Goal: Task Accomplishment & Management: Complete application form

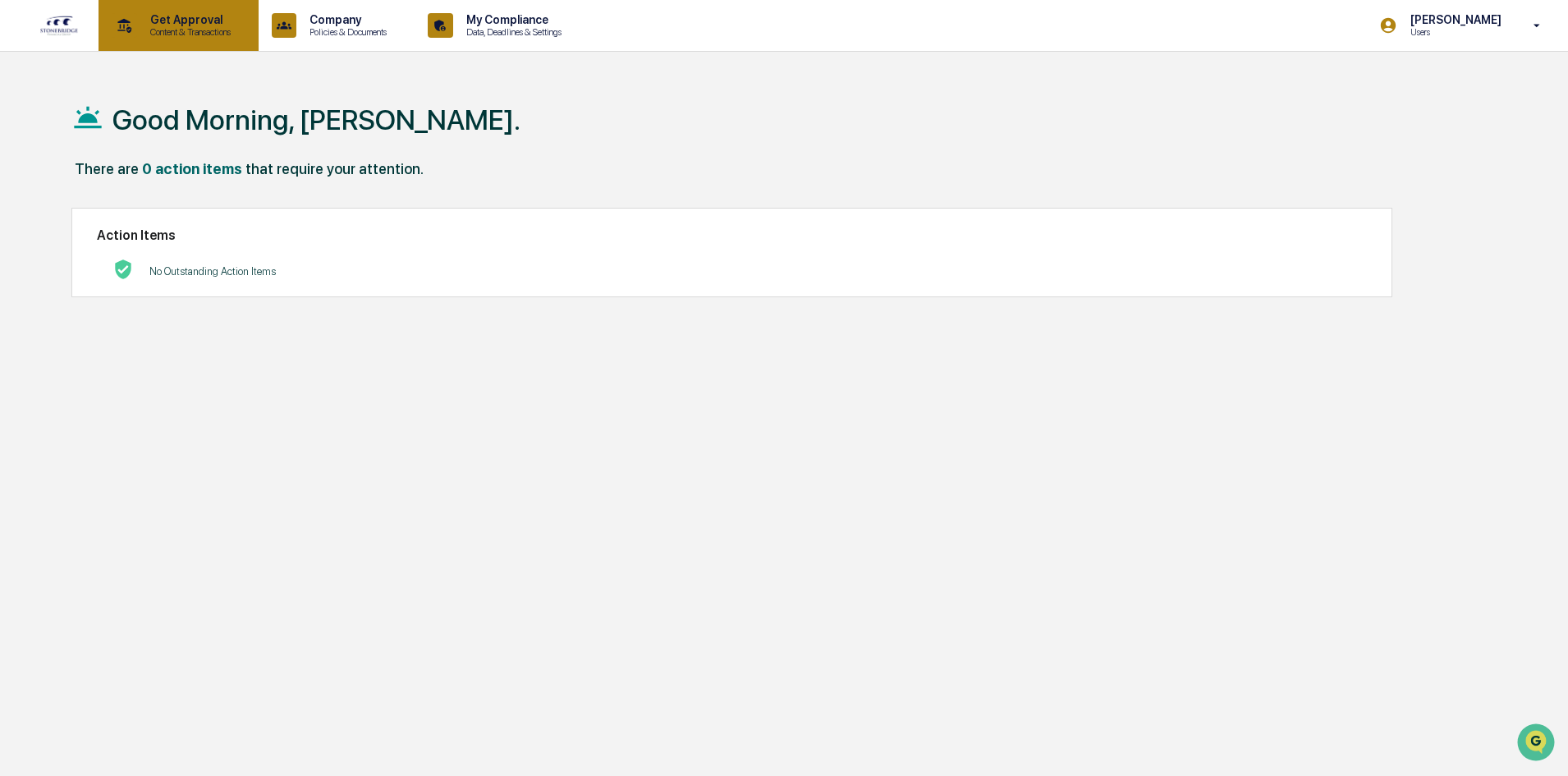
click at [199, 45] on div "Get Approval Content & Transactions" at bounding box center [176, 25] width 144 height 50
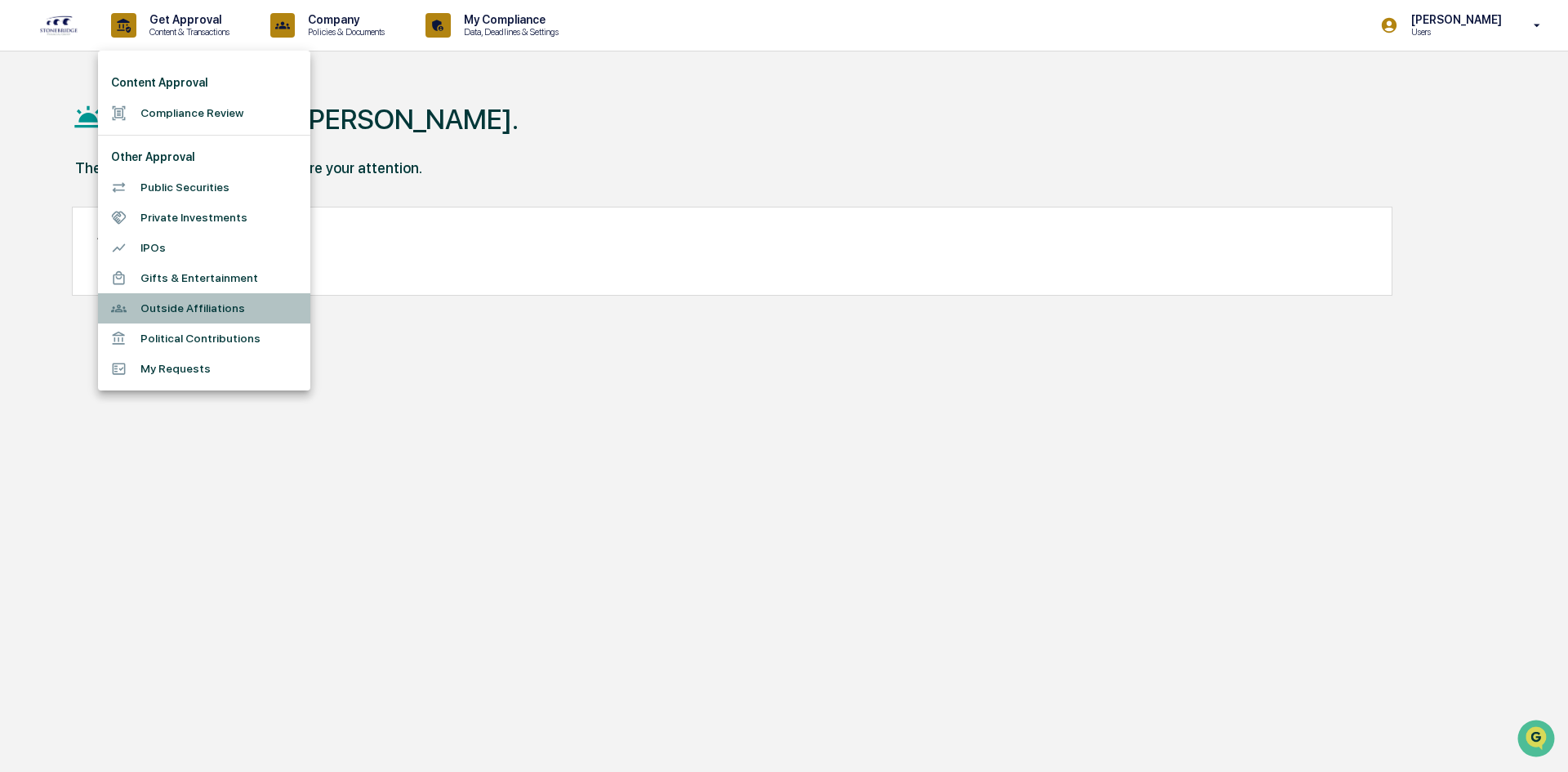
click at [167, 306] on li "Outside Affiliations" at bounding box center [204, 308] width 212 height 30
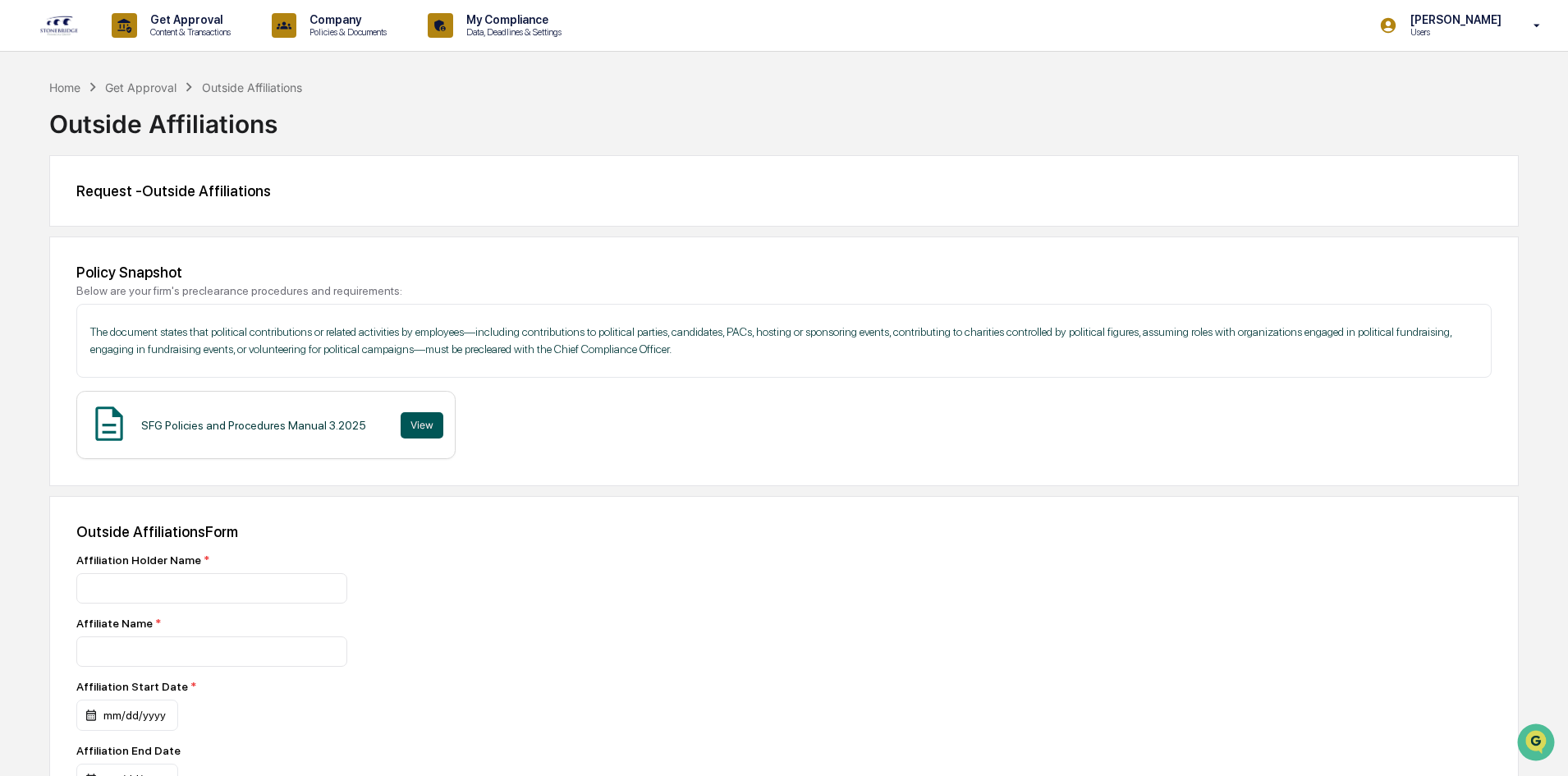
click at [402, 419] on button "View" at bounding box center [422, 426] width 43 height 27
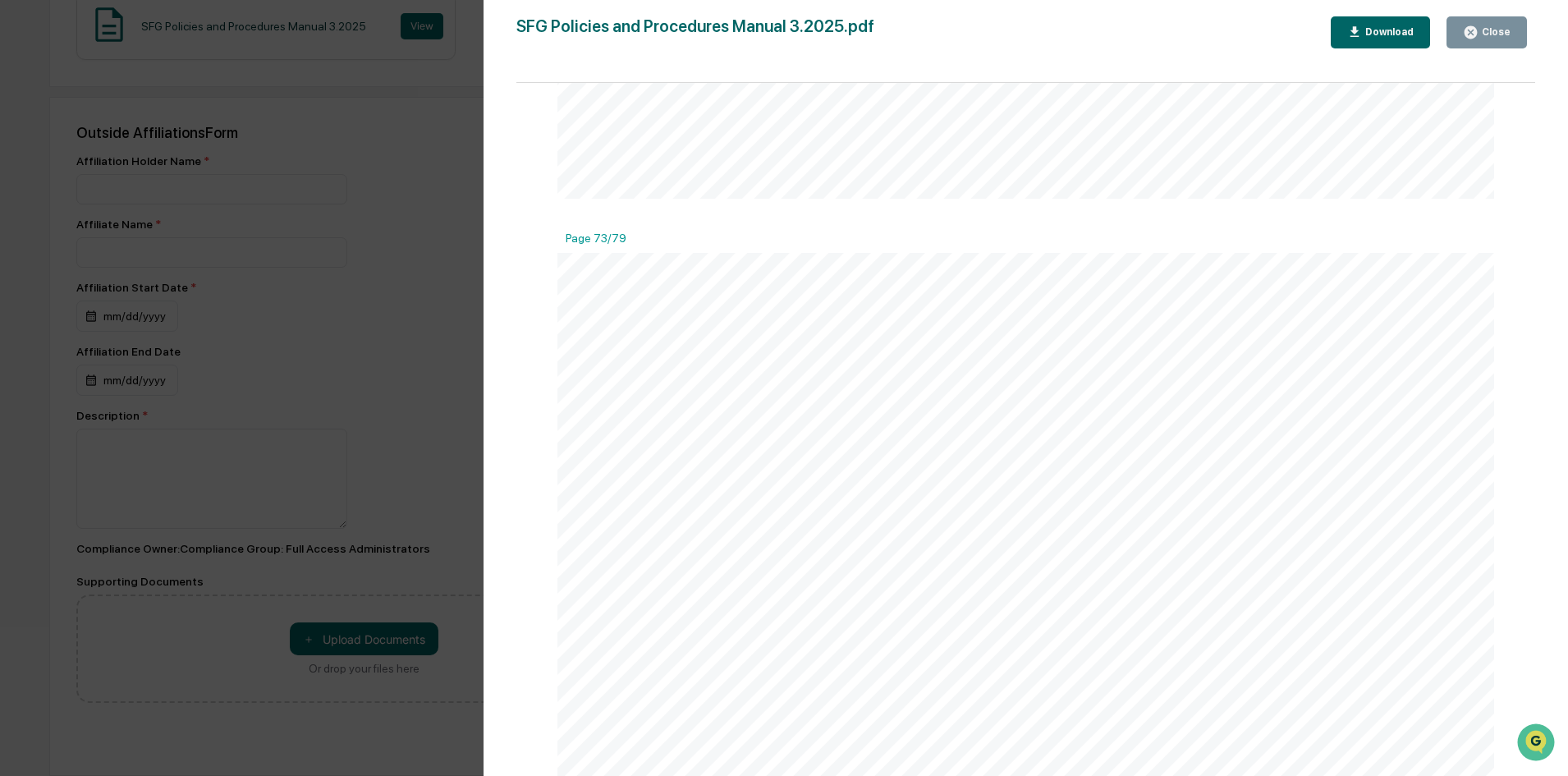
scroll to position [90969, 0]
click at [1018, 455] on span "issues, and communicating with outside legal counsel where necessary;" at bounding box center [1043, 446] width 585 height 18
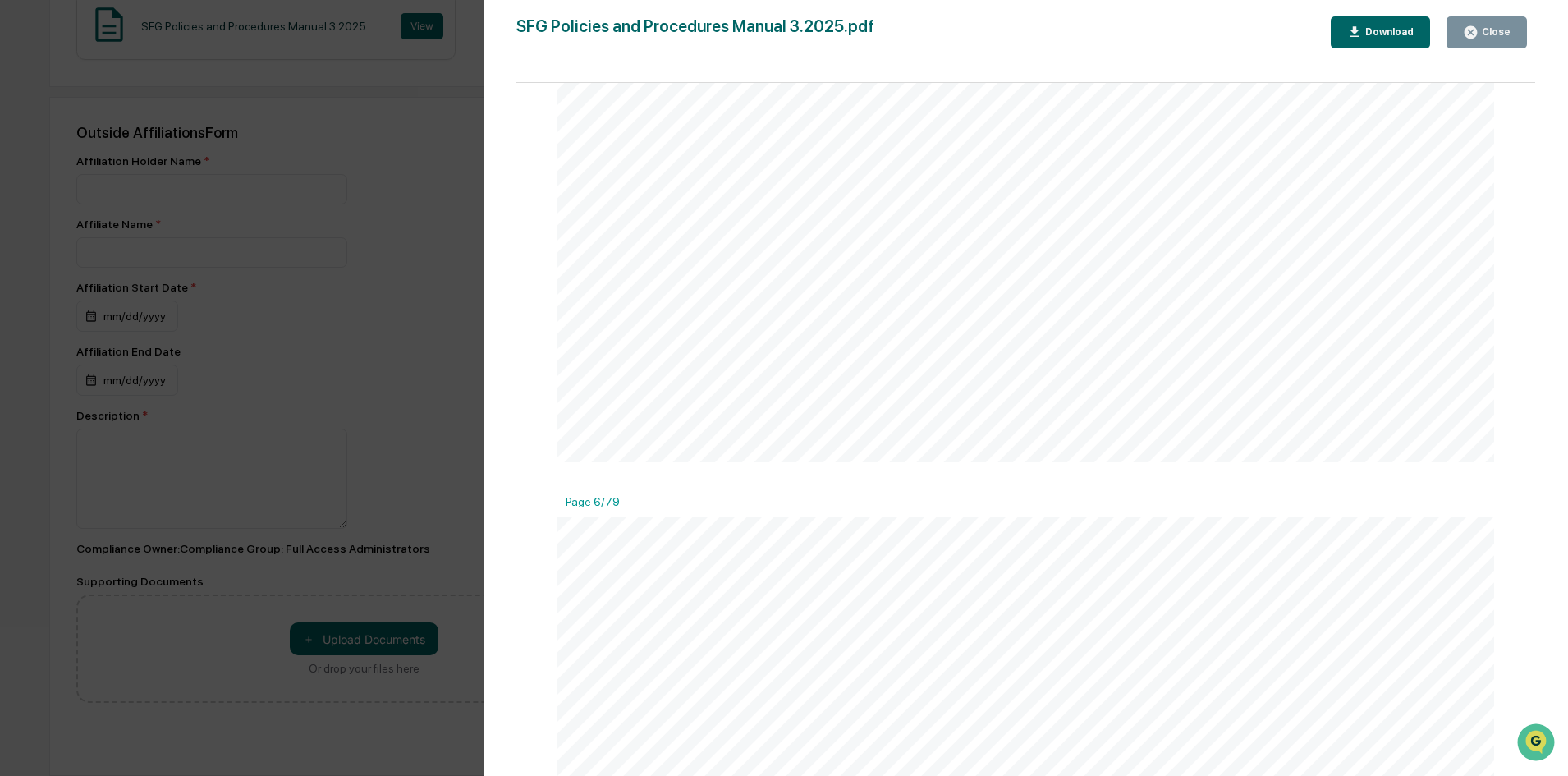
click at [1477, 32] on icon "button" at bounding box center [1471, 32] width 12 height 12
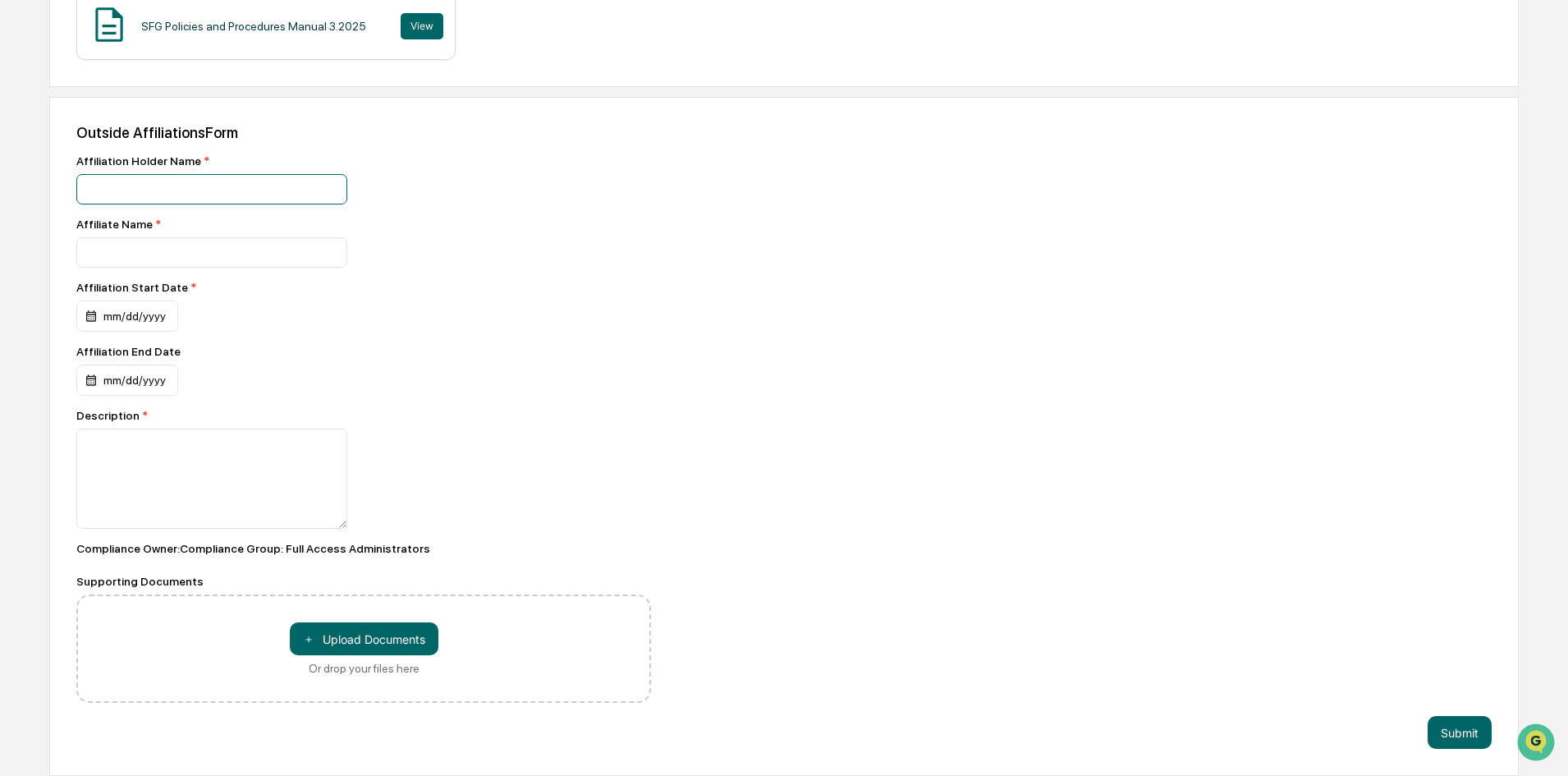
click at [158, 184] on input at bounding box center [211, 189] width 271 height 30
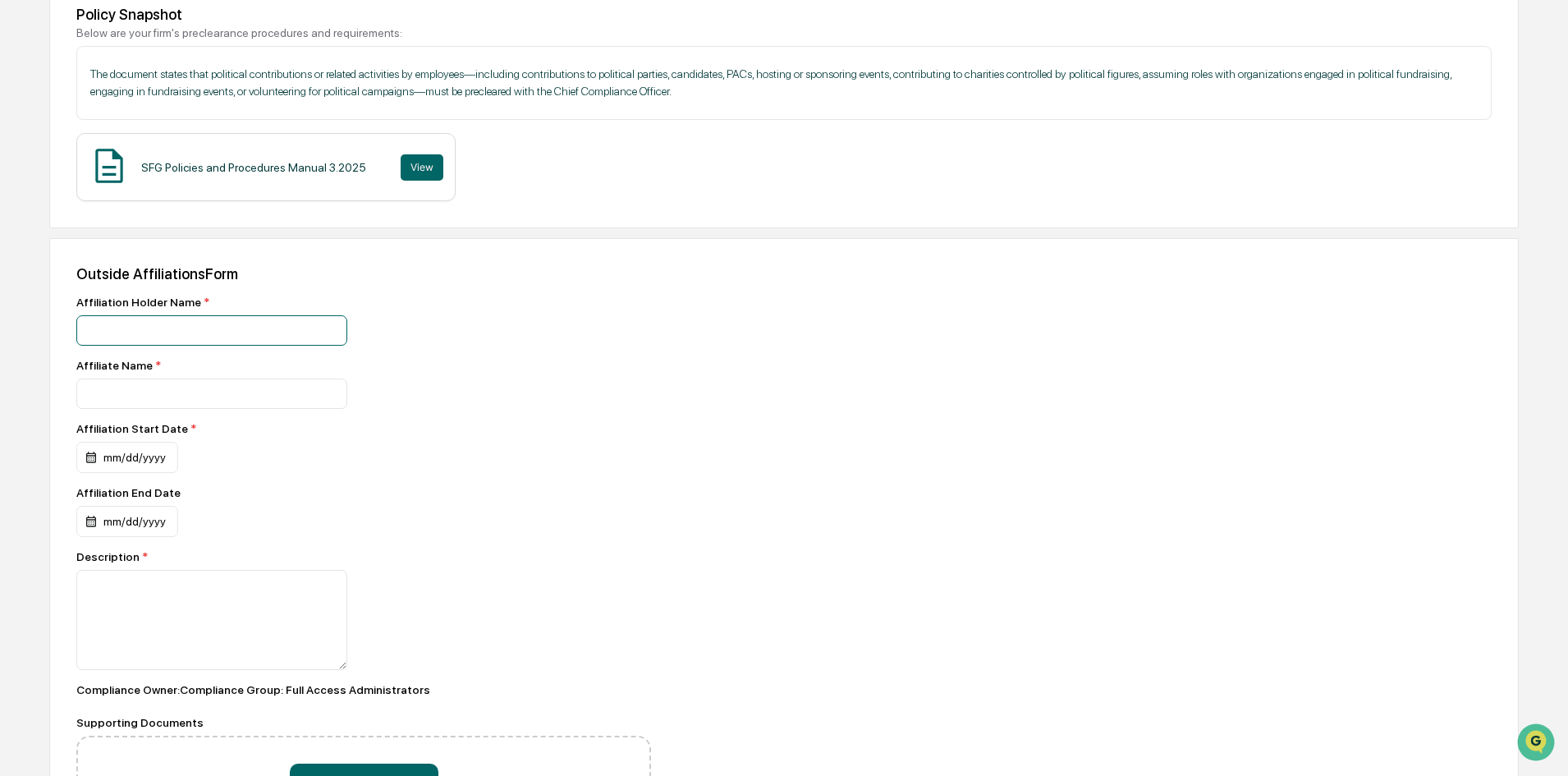
scroll to position [236, 0]
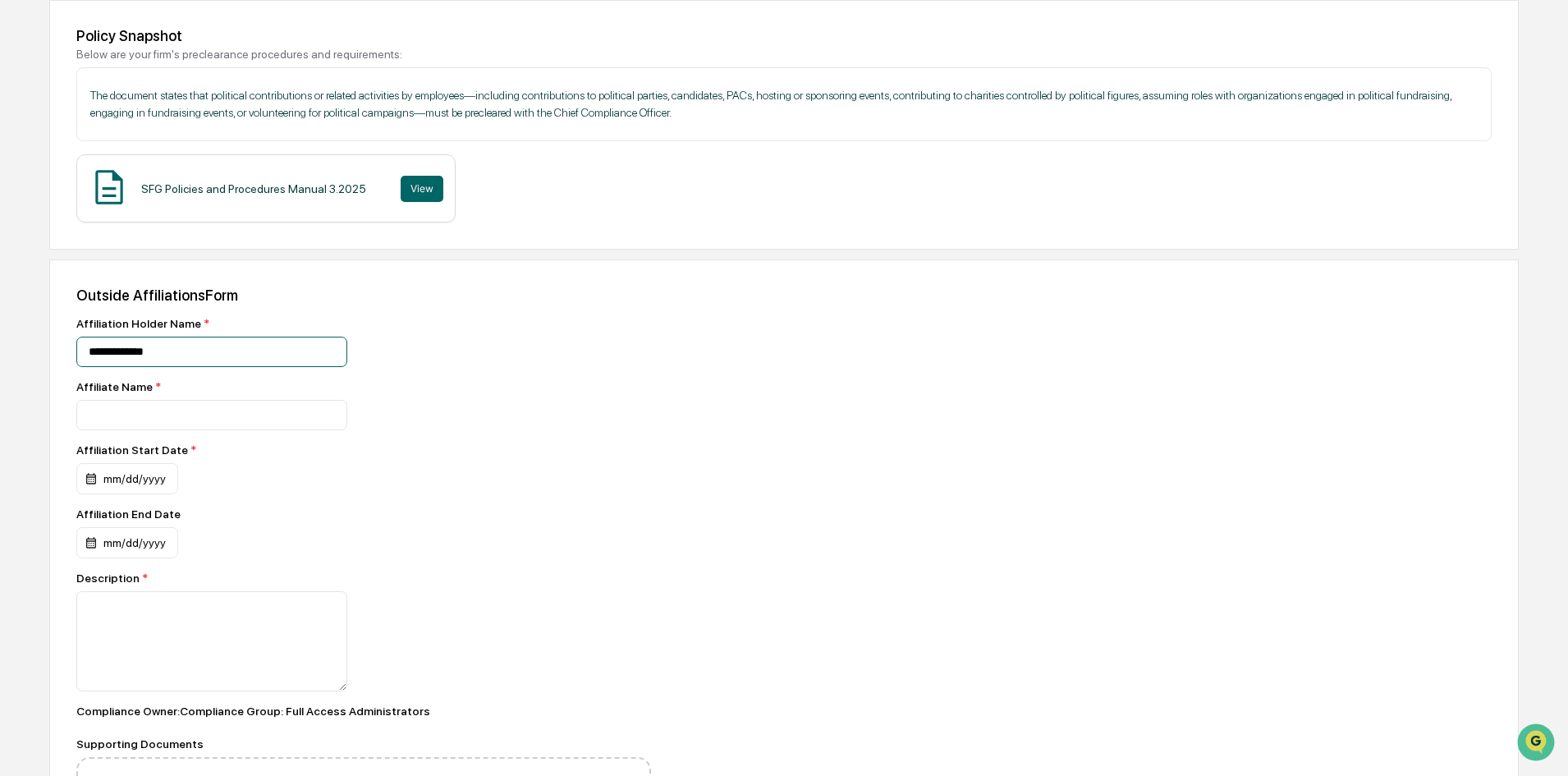
type input "**********"
click at [132, 540] on div "mm/dd/yyyy" at bounding box center [127, 542] width 102 height 31
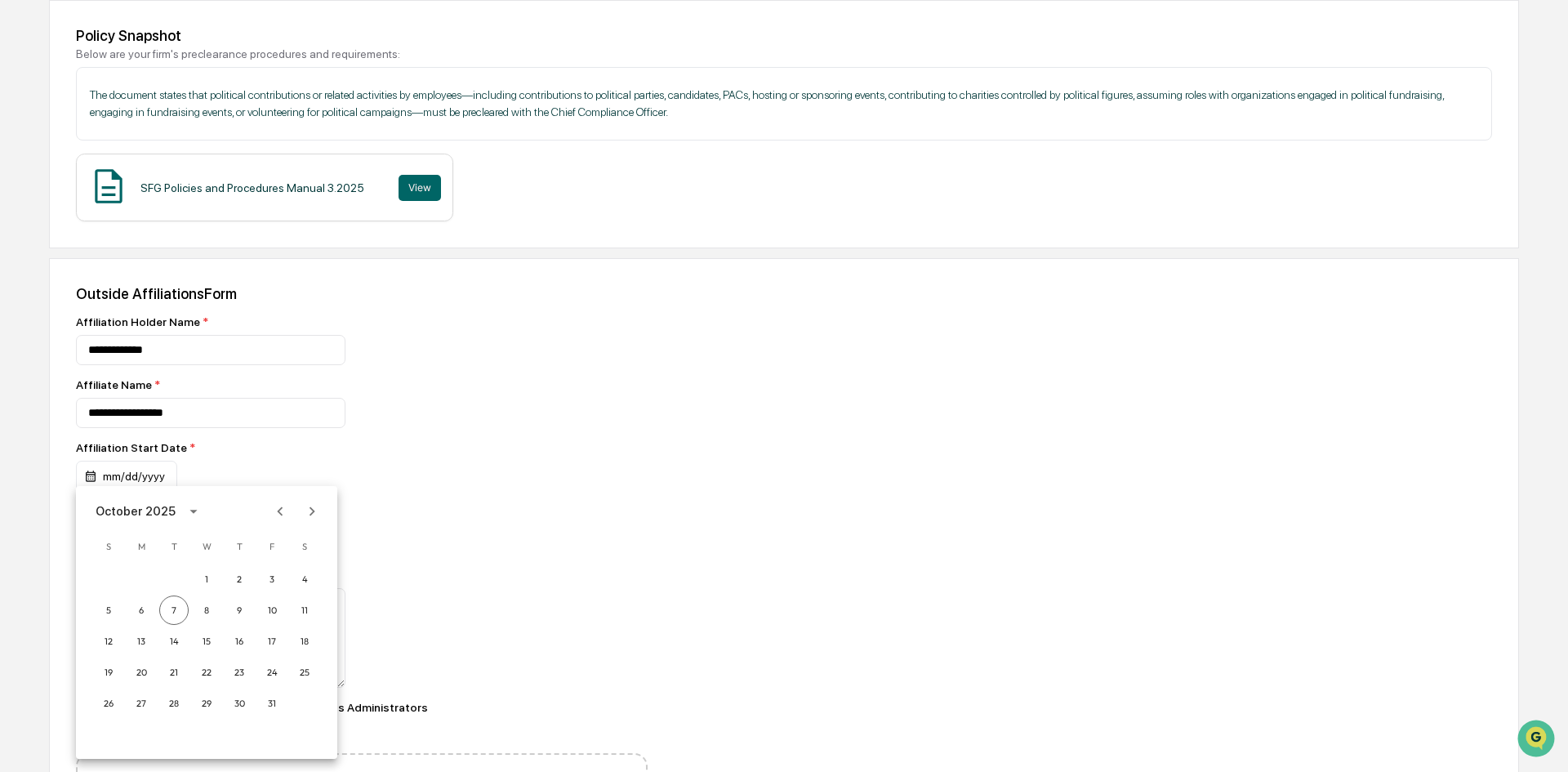
click at [356, 426] on div at bounding box center [784, 386] width 1568 height 772
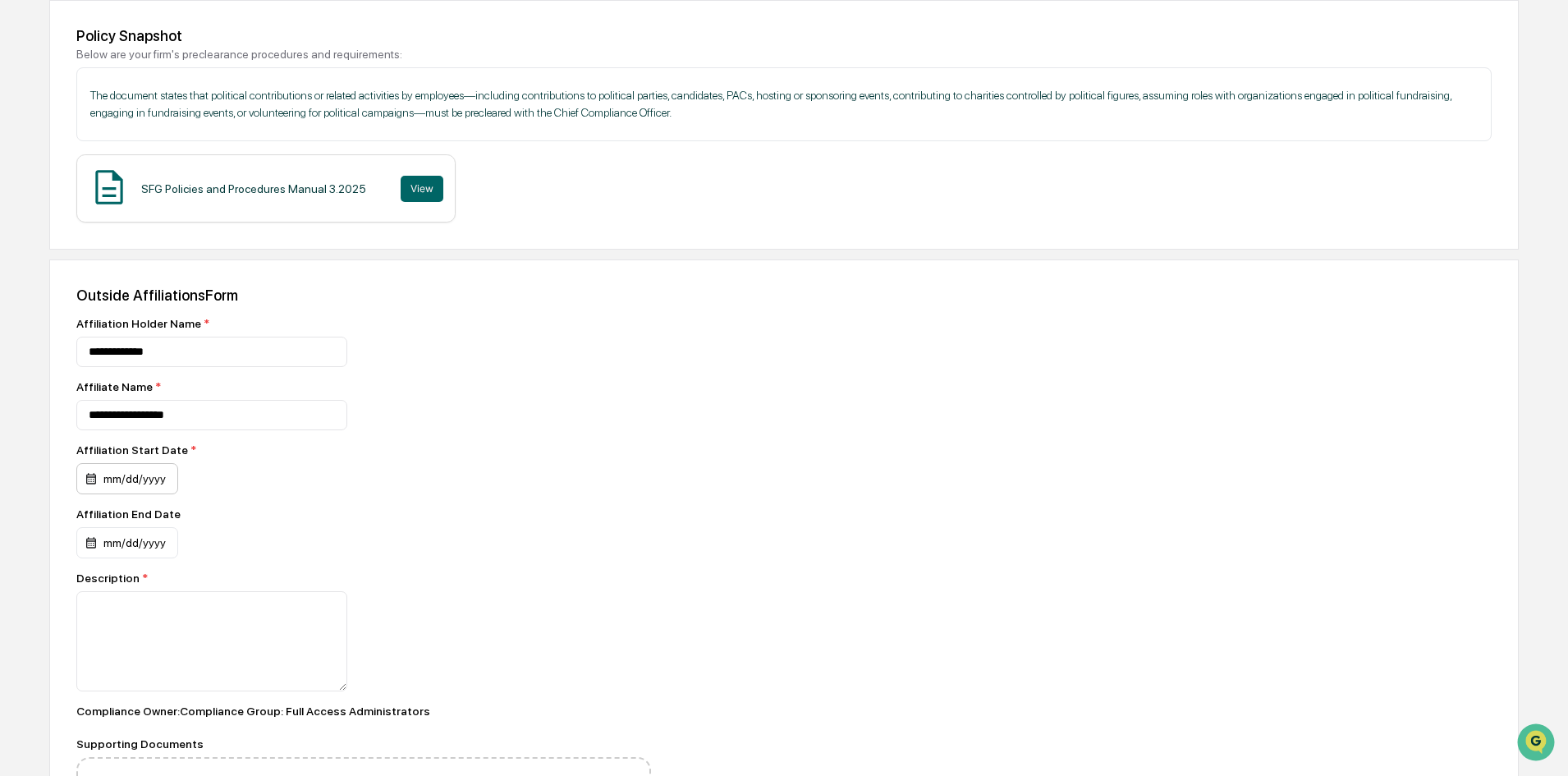
click at [151, 485] on div "mm/dd/yyyy" at bounding box center [127, 478] width 102 height 31
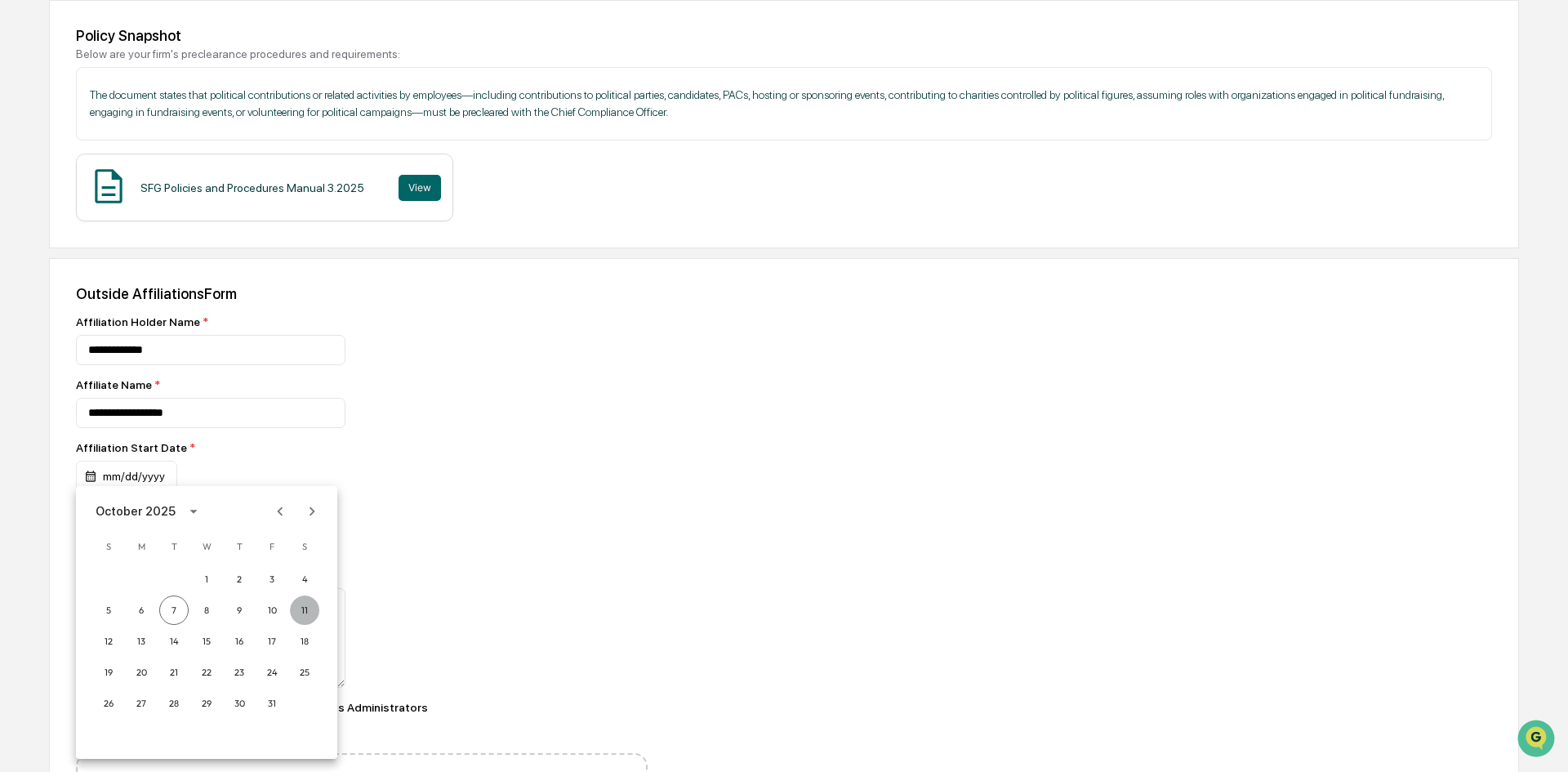
click at [304, 617] on button "11" at bounding box center [304, 609] width 29 height 29
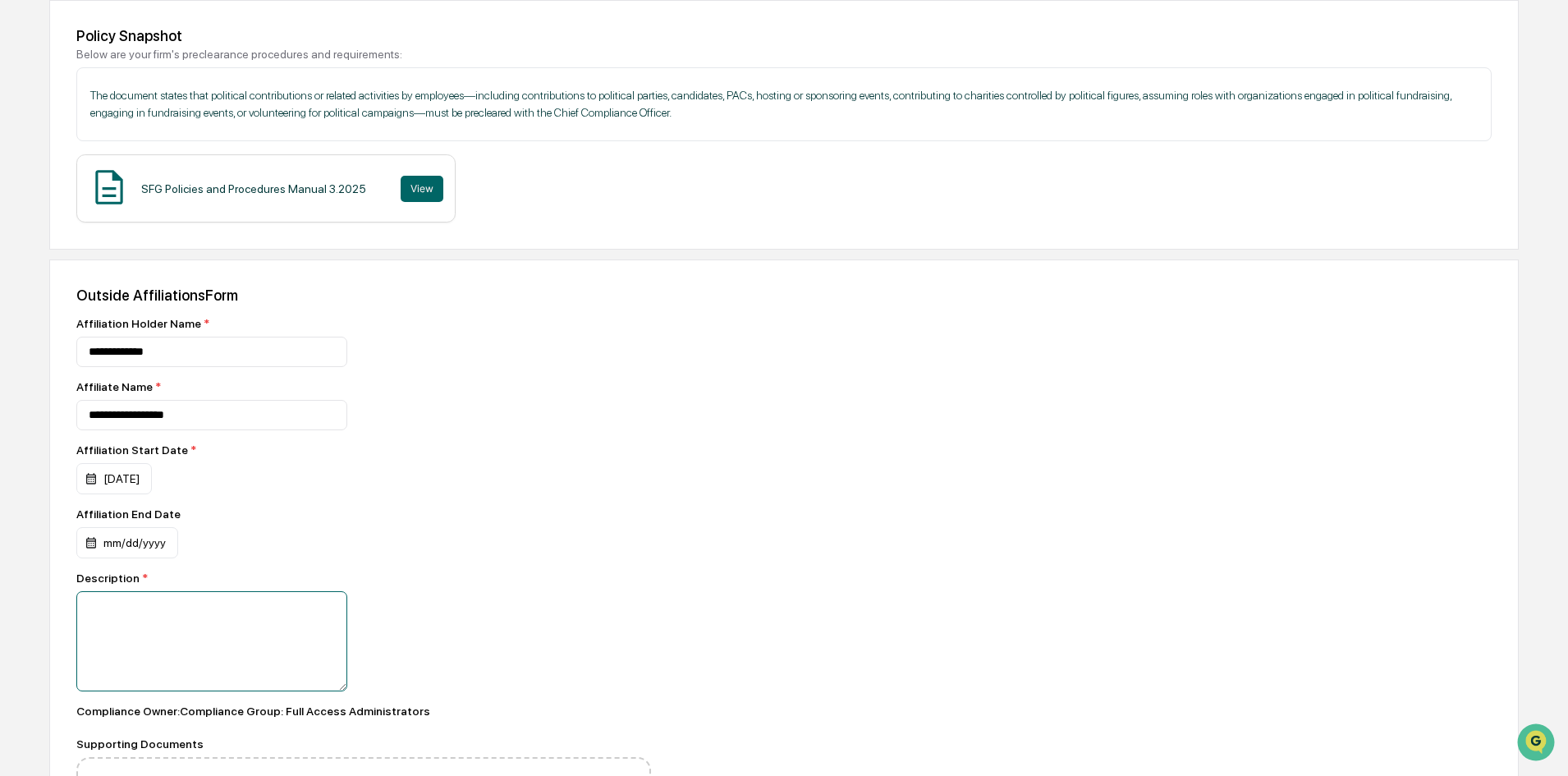
click at [146, 605] on textarea at bounding box center [211, 641] width 271 height 100
type textarea "*"
drag, startPoint x: 111, startPoint y: 607, endPoint x: 140, endPoint y: 615, distance: 30.1
click at [111, 608] on textarea "**********" at bounding box center [211, 641] width 271 height 100
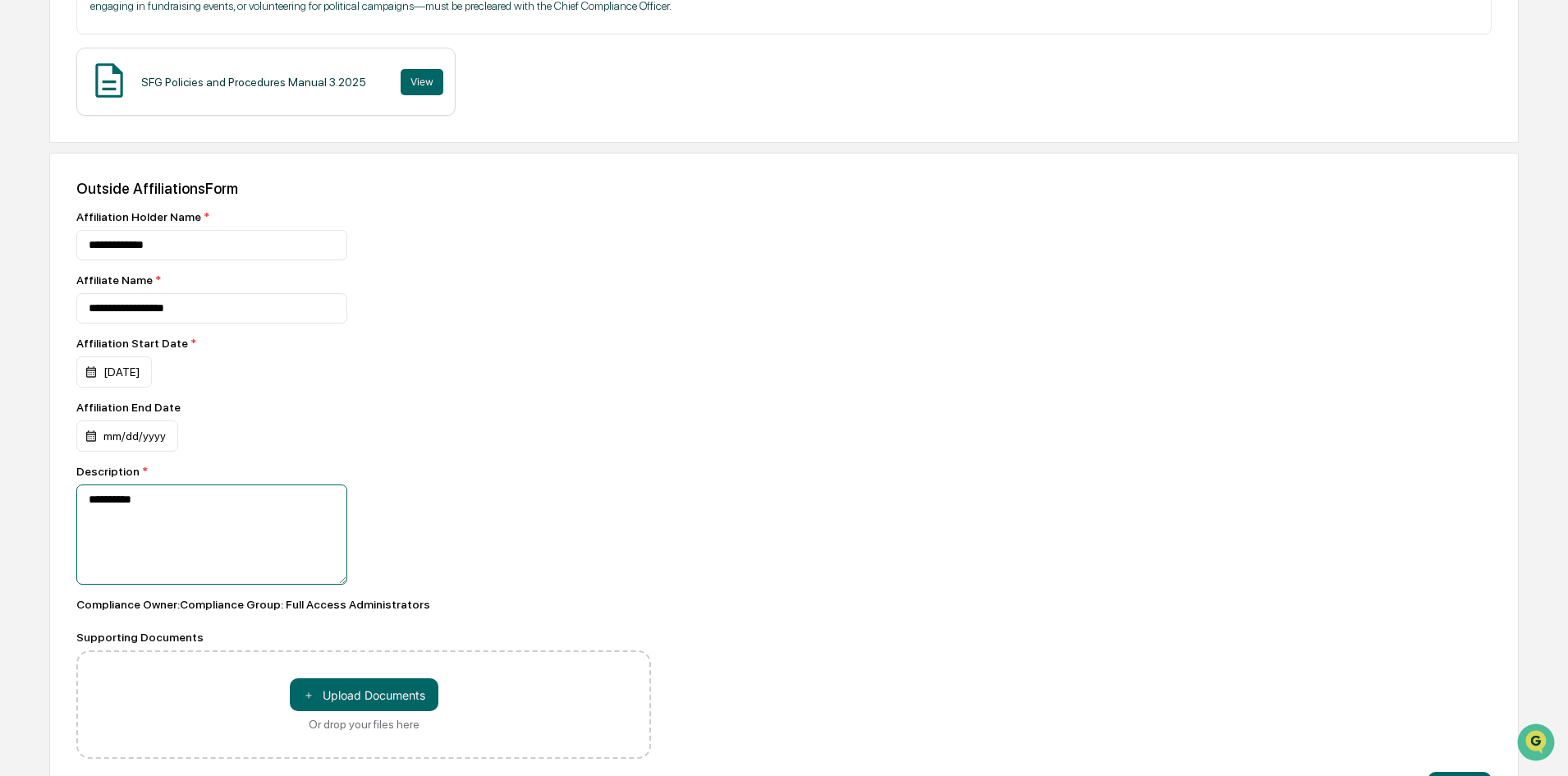
scroll to position [318, 0]
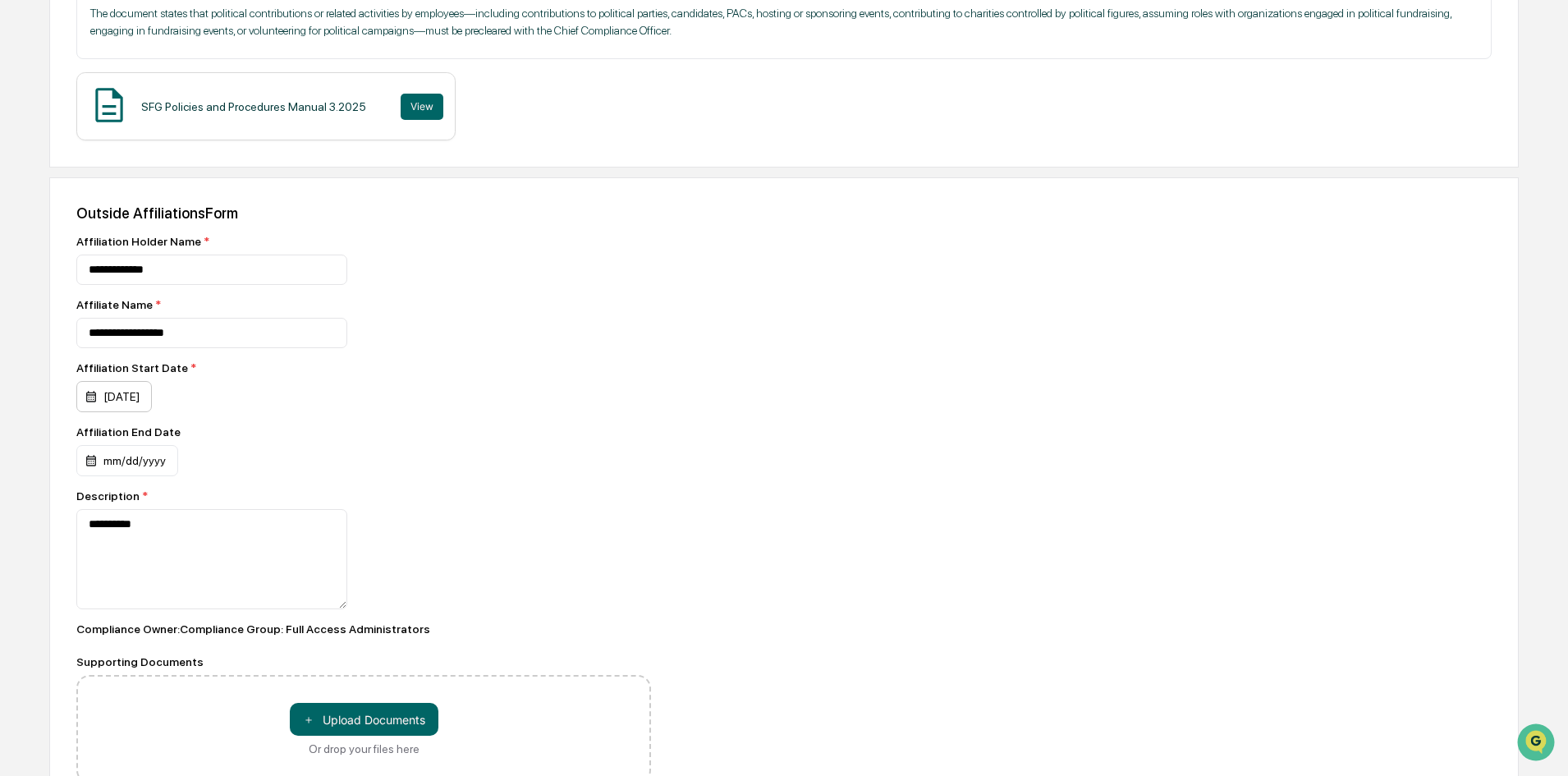
click at [151, 401] on div "[DATE]" at bounding box center [113, 396] width 75 height 31
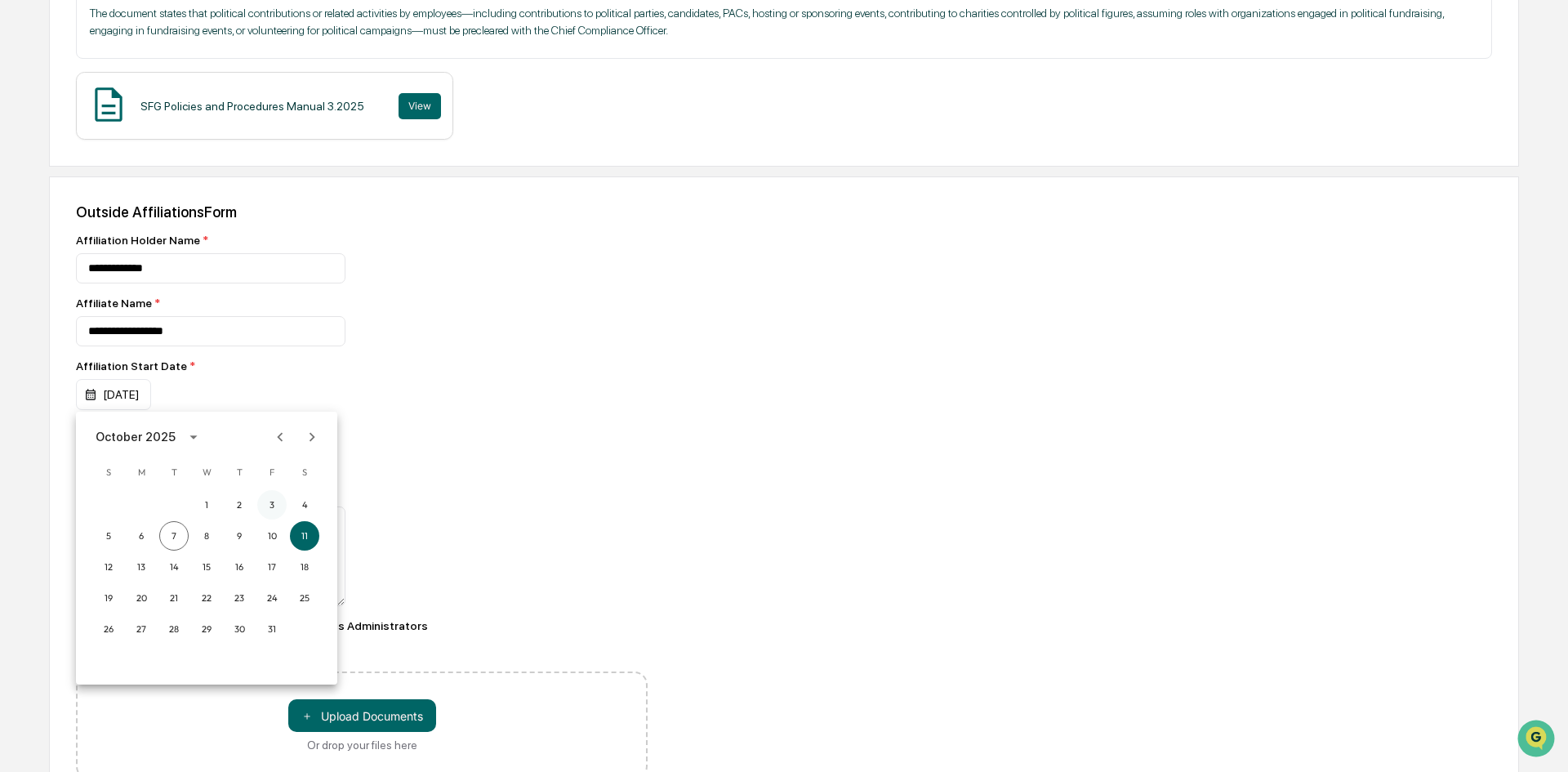
click at [269, 506] on button "3" at bounding box center [272, 504] width 29 height 29
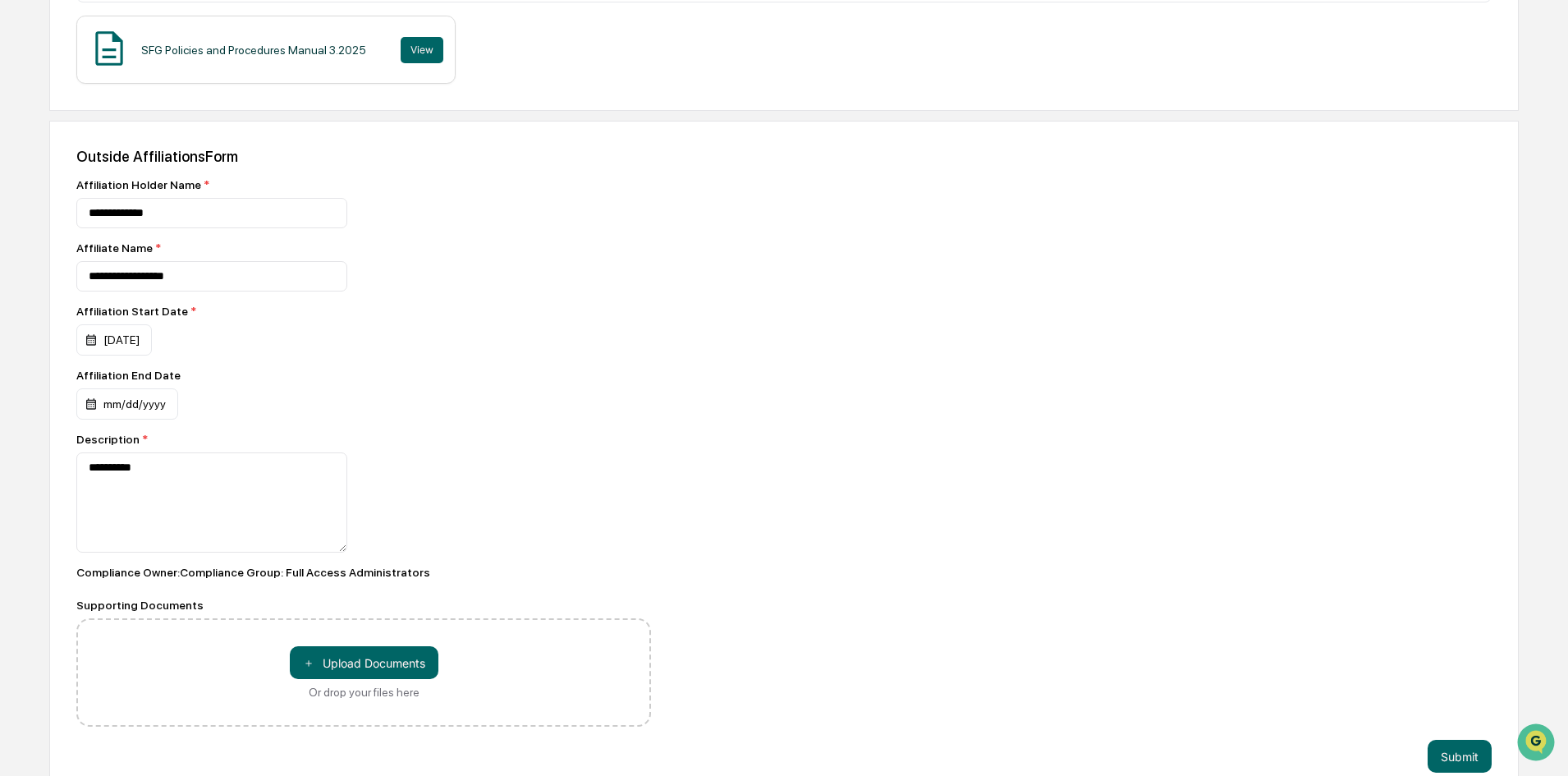
scroll to position [401, 0]
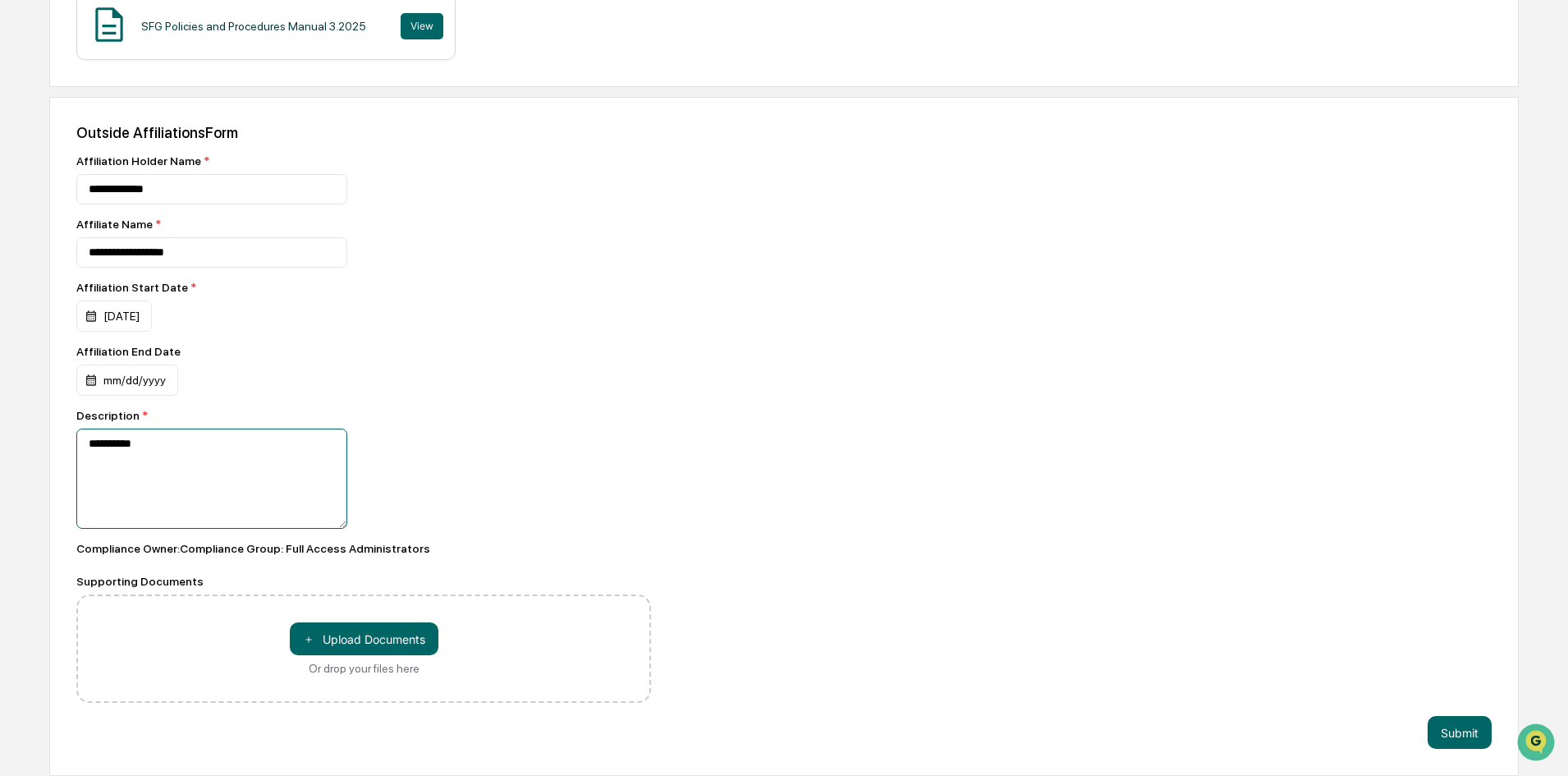
click at [193, 449] on textarea "**********" at bounding box center [211, 478] width 271 height 100
click at [90, 445] on textarea "**********" at bounding box center [211, 478] width 271 height 100
click at [113, 446] on textarea "**********" at bounding box center [211, 478] width 271 height 100
click at [188, 443] on textarea "**********" at bounding box center [211, 478] width 271 height 100
click at [212, 462] on textarea "**********" at bounding box center [211, 478] width 271 height 100
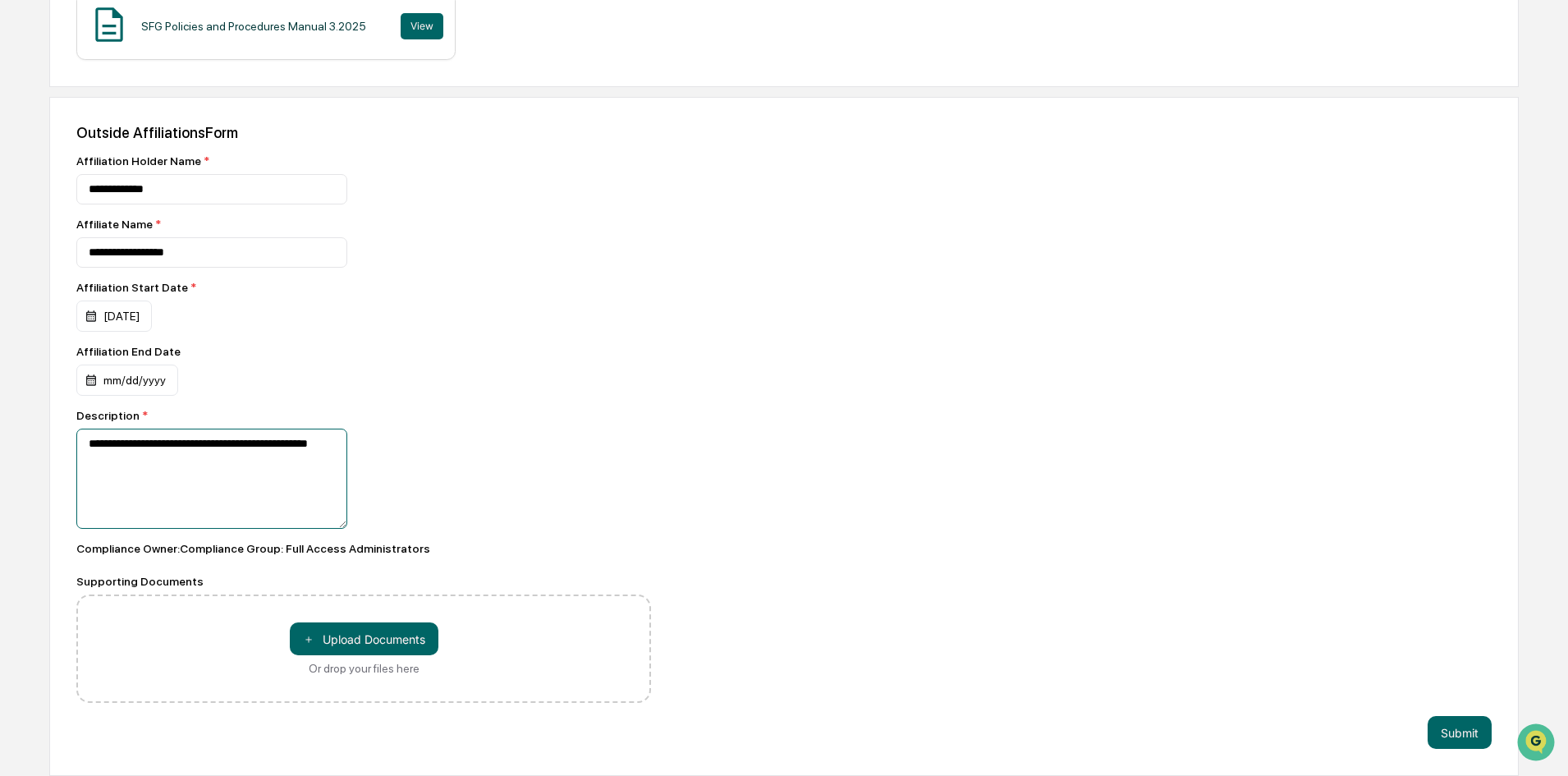
drag, startPoint x: 315, startPoint y: 444, endPoint x: 182, endPoint y: 443, distance: 133.0
click at [182, 443] on textarea "**********" at bounding box center [211, 478] width 271 height 100
type textarea "**********"
click at [1449, 728] on button "Submit" at bounding box center [1459, 732] width 64 height 32
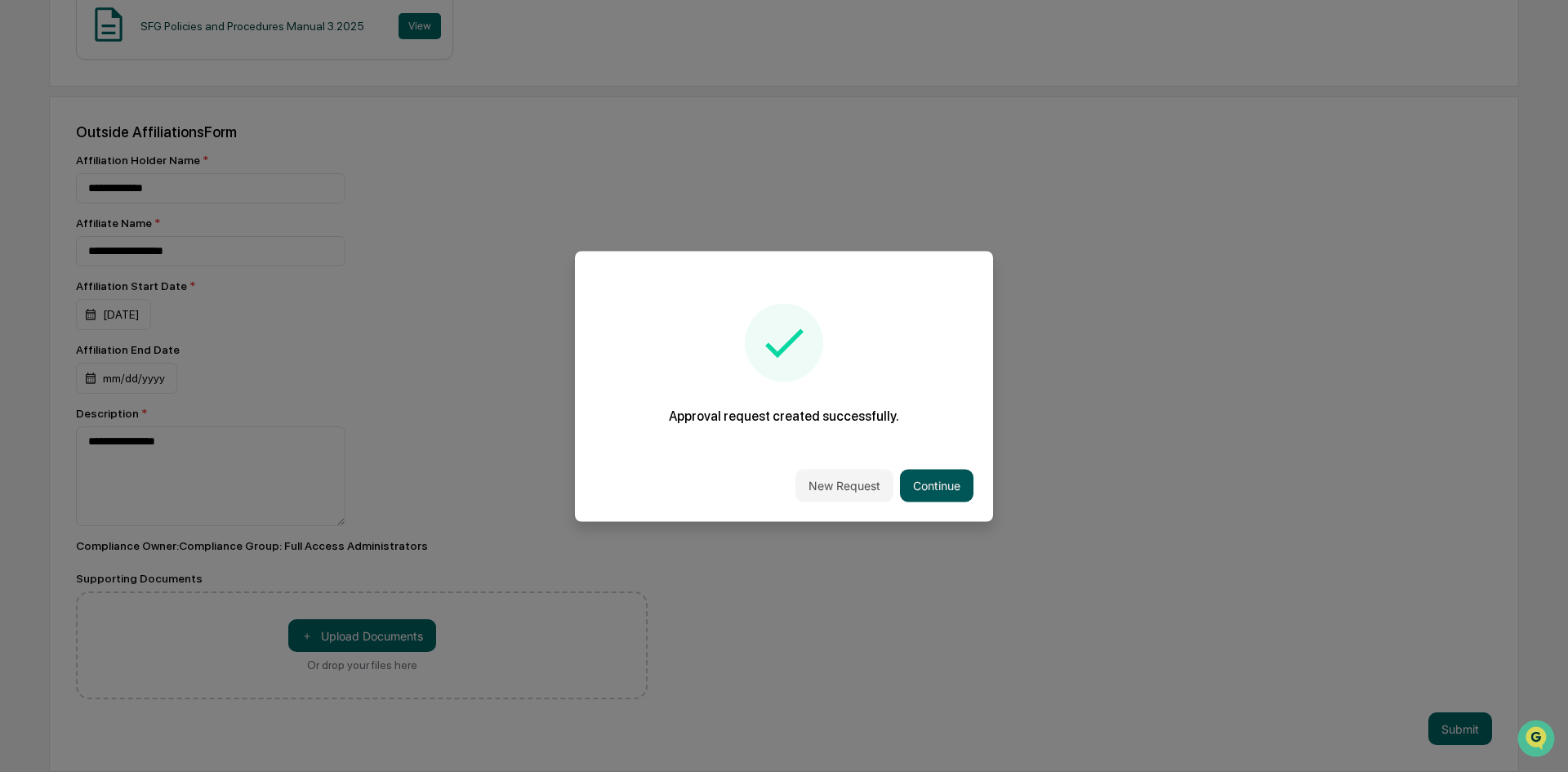
click at [912, 485] on button "Continue" at bounding box center [937, 485] width 74 height 32
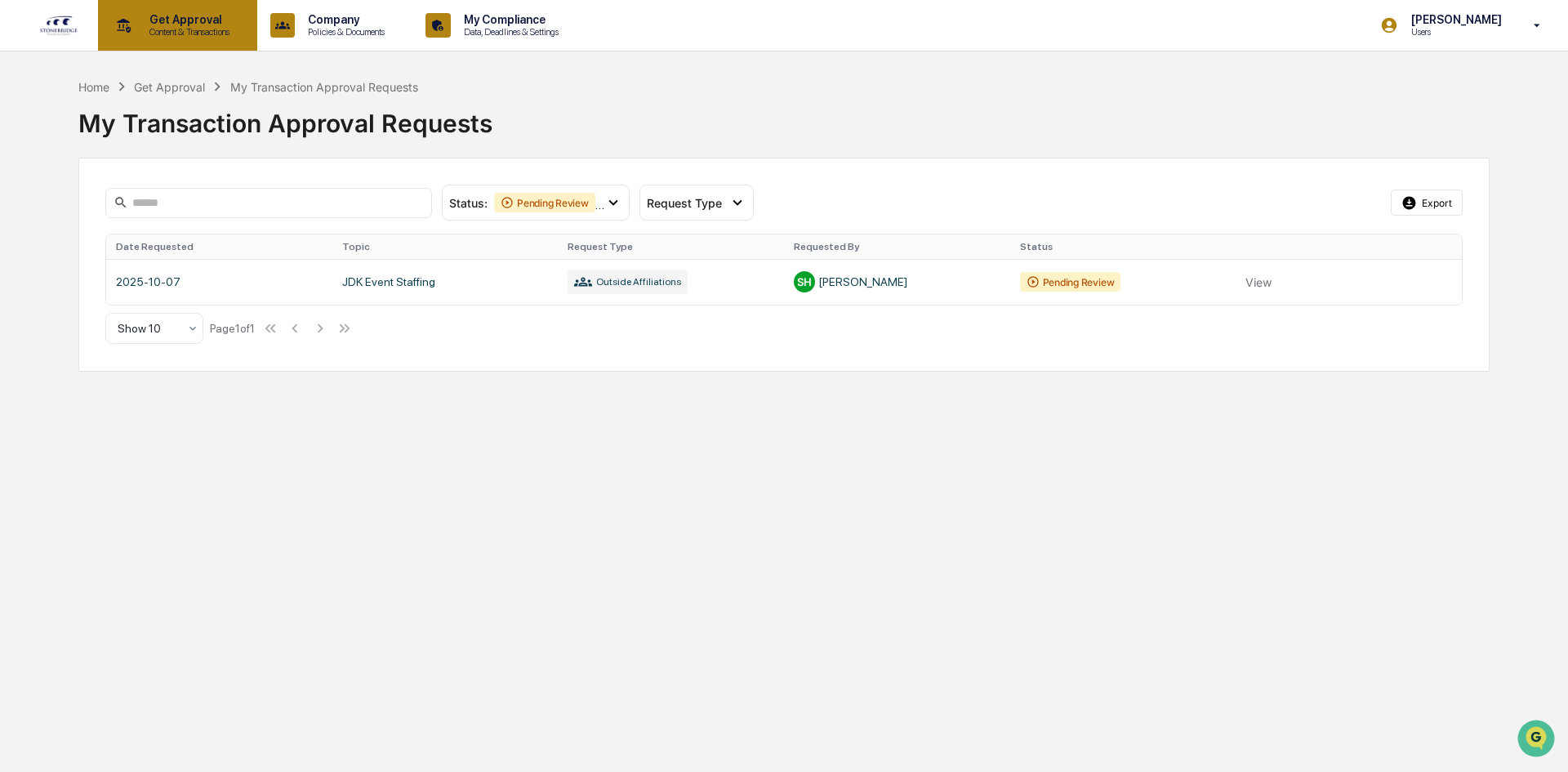
click at [187, 34] on p "Content & Transactions" at bounding box center [187, 32] width 101 height 11
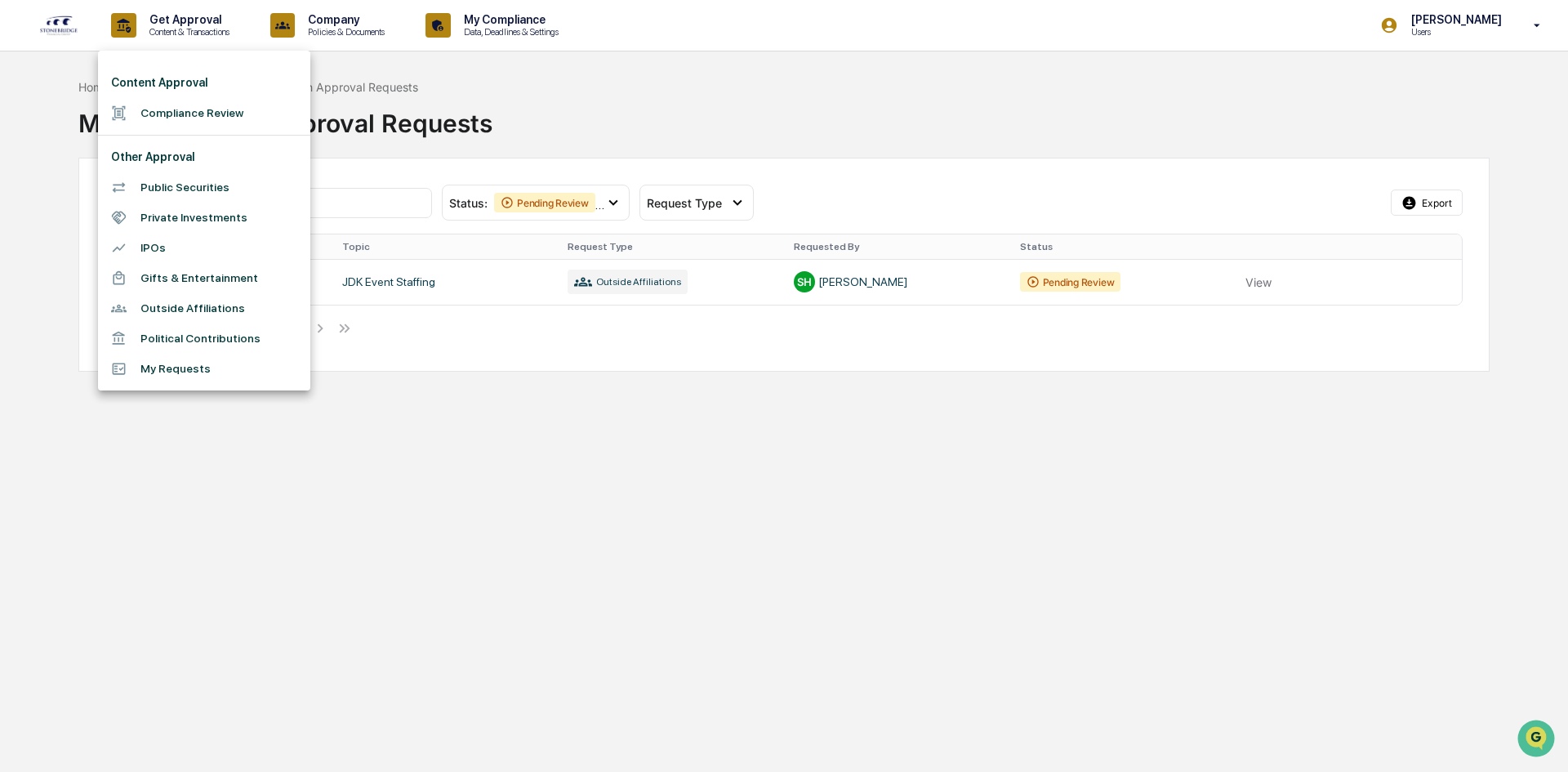
click at [350, 10] on div at bounding box center [784, 386] width 1568 height 772
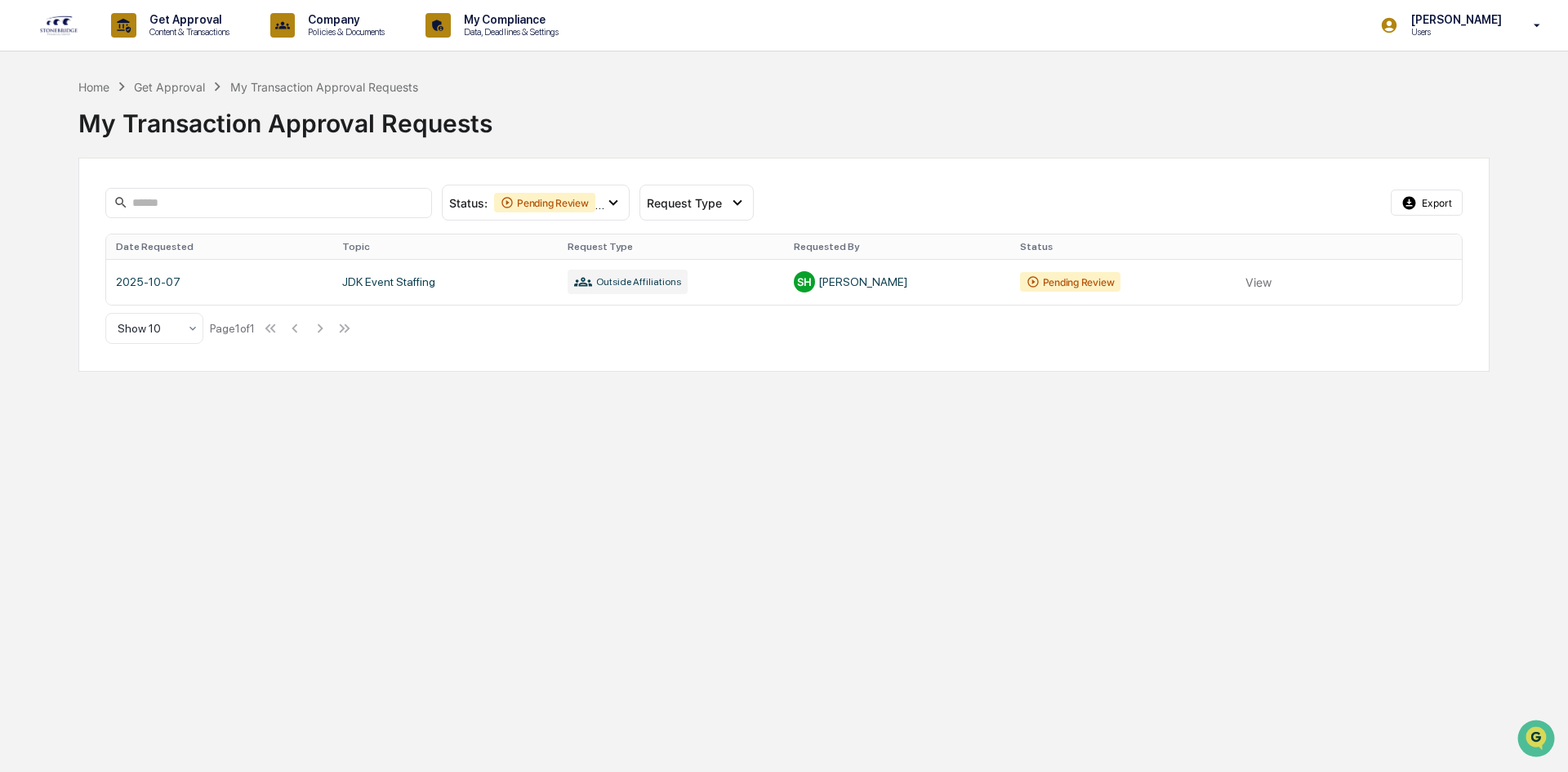
click at [350, 10] on div "Company Policies & Documents" at bounding box center [333, 25] width 139 height 50
click at [501, 23] on div at bounding box center [784, 386] width 1568 height 772
click at [501, 23] on p "My Compliance" at bounding box center [509, 20] width 116 height 13
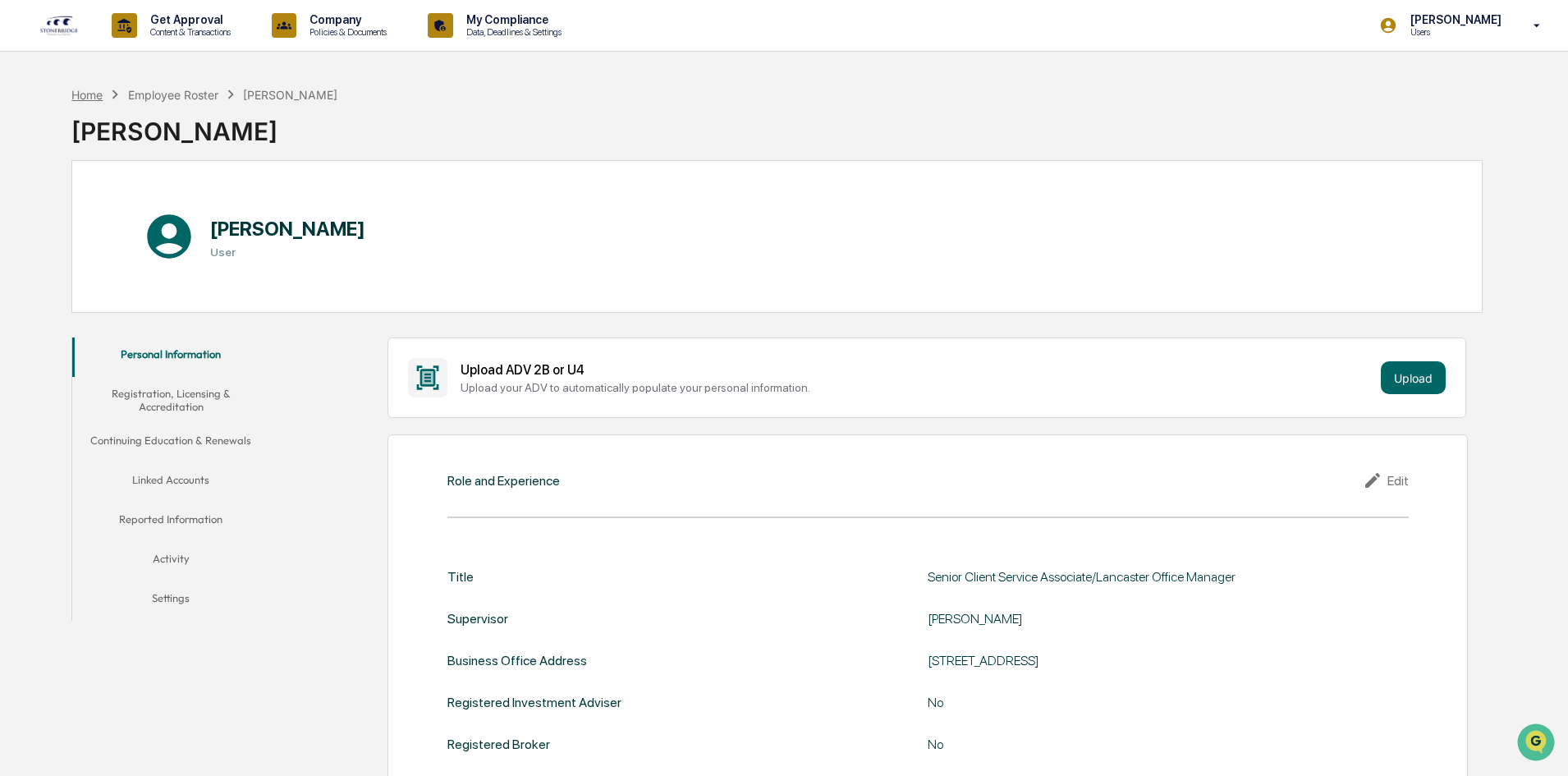
click at [95, 95] on div "Home" at bounding box center [87, 94] width 31 height 14
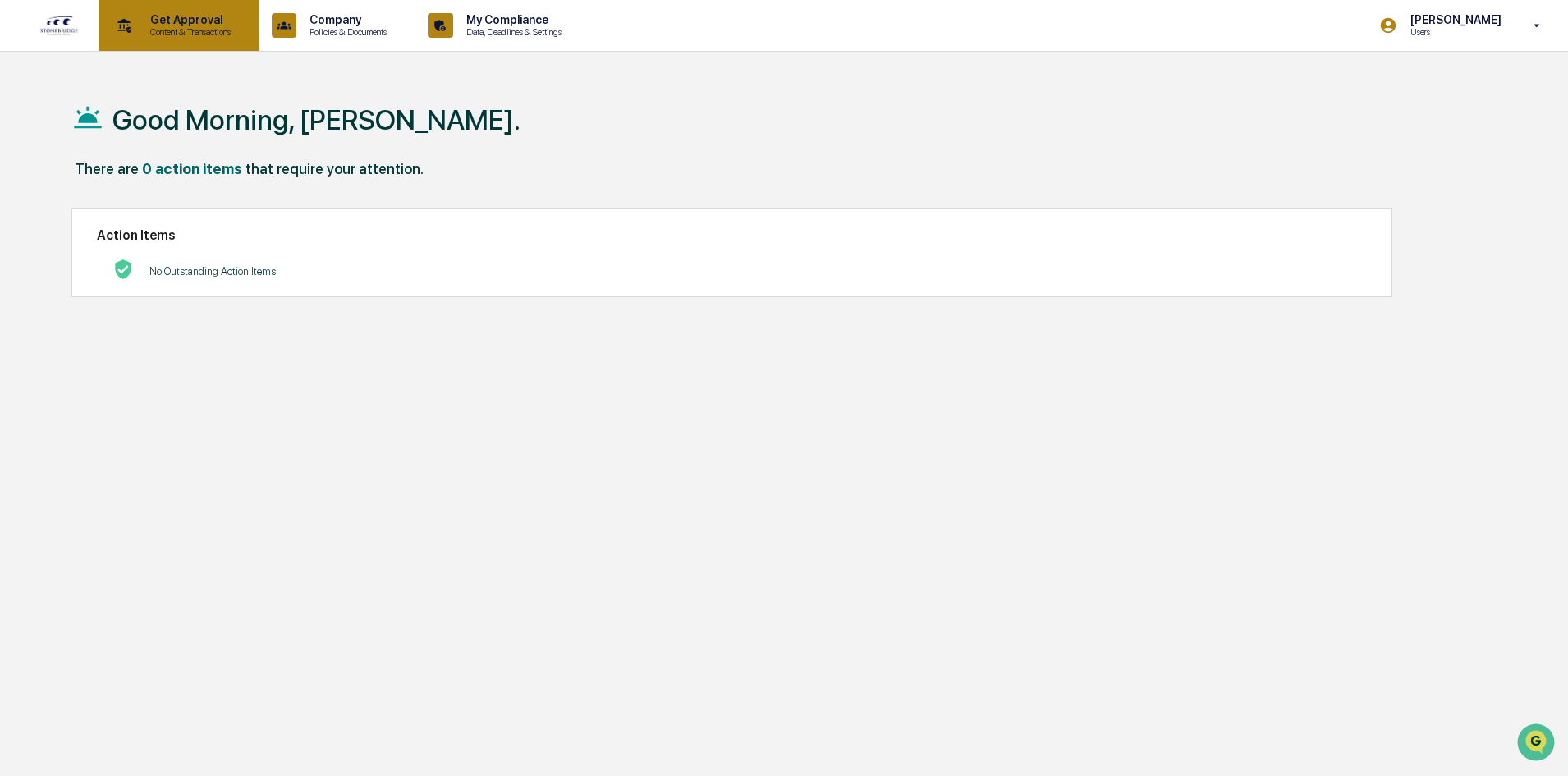
click at [187, 27] on p "Content & Transactions" at bounding box center [188, 32] width 102 height 11
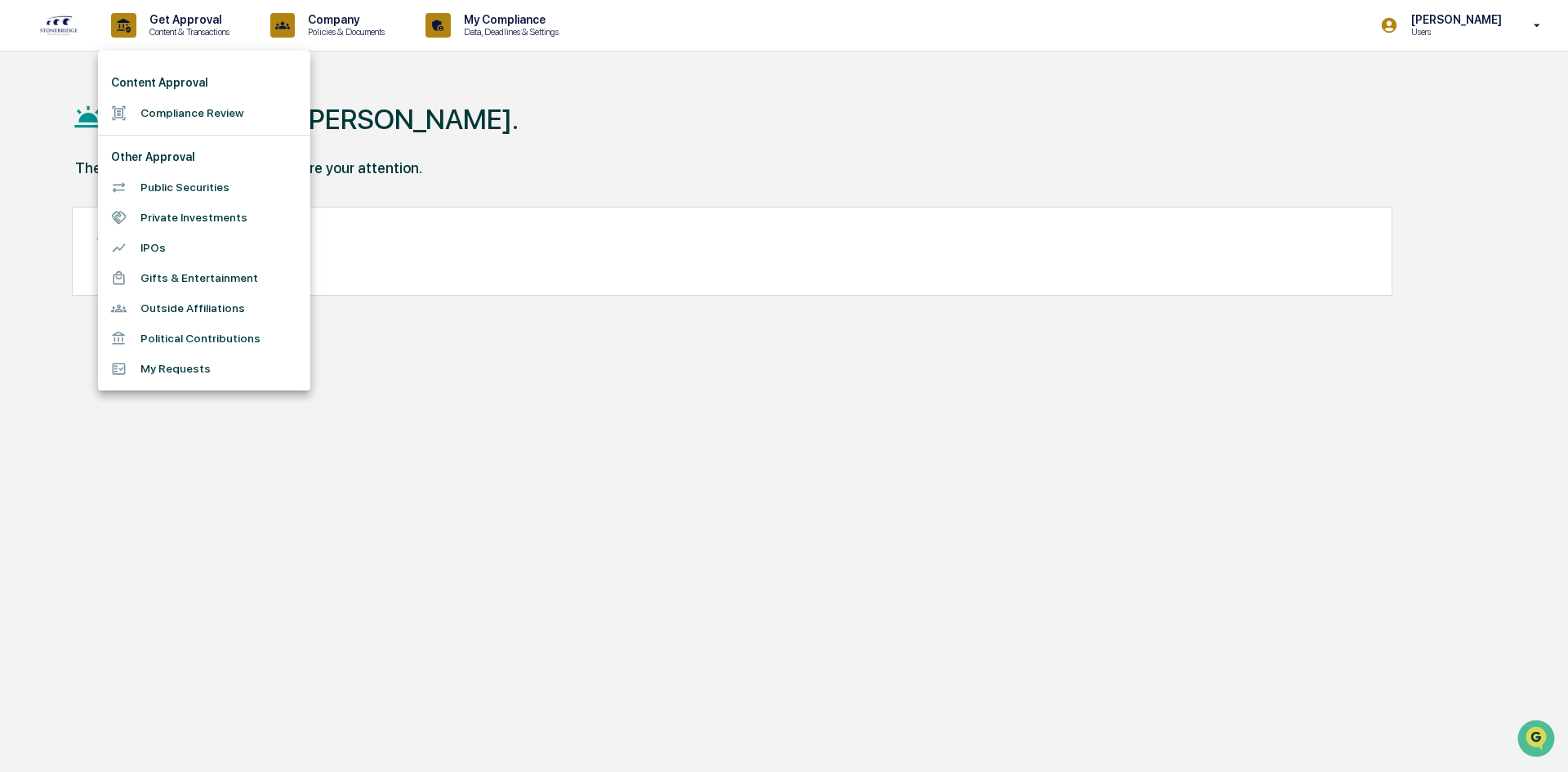
click at [182, 299] on li "Outside Affiliations" at bounding box center [204, 308] width 212 height 30
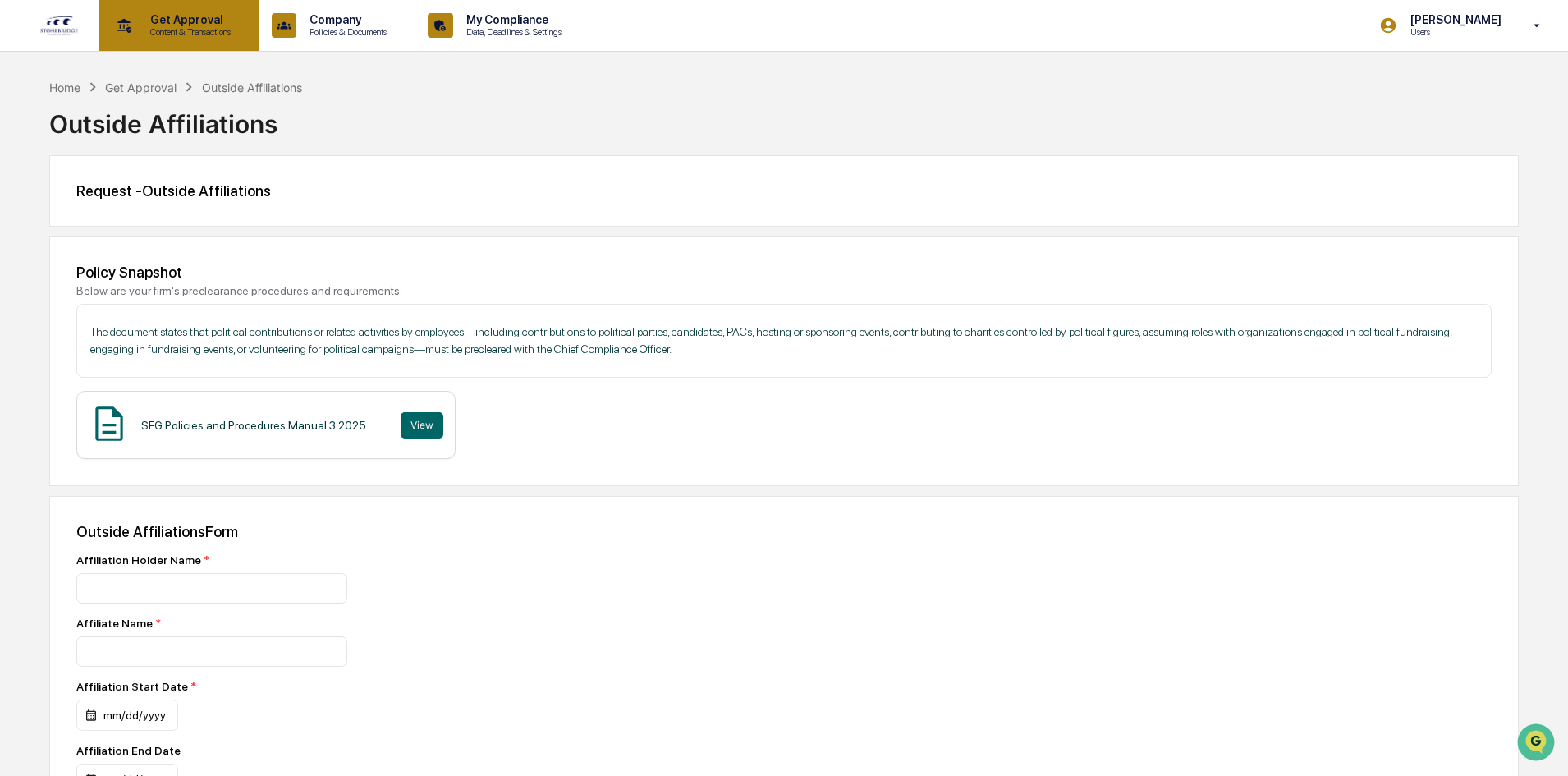
click at [206, 30] on p "Content & Transactions" at bounding box center [188, 32] width 102 height 11
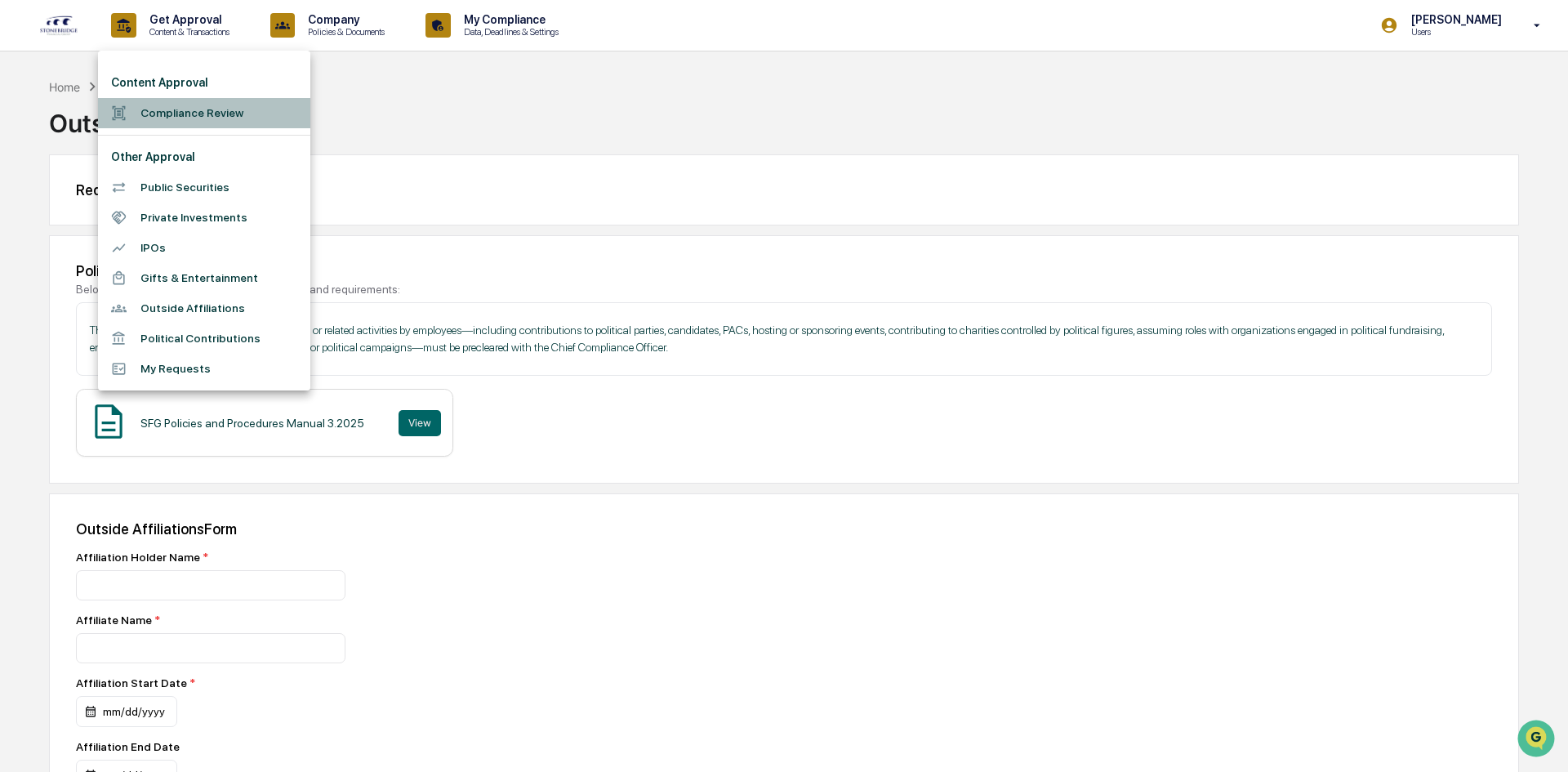
click at [162, 107] on li "Compliance Review" at bounding box center [204, 113] width 212 height 30
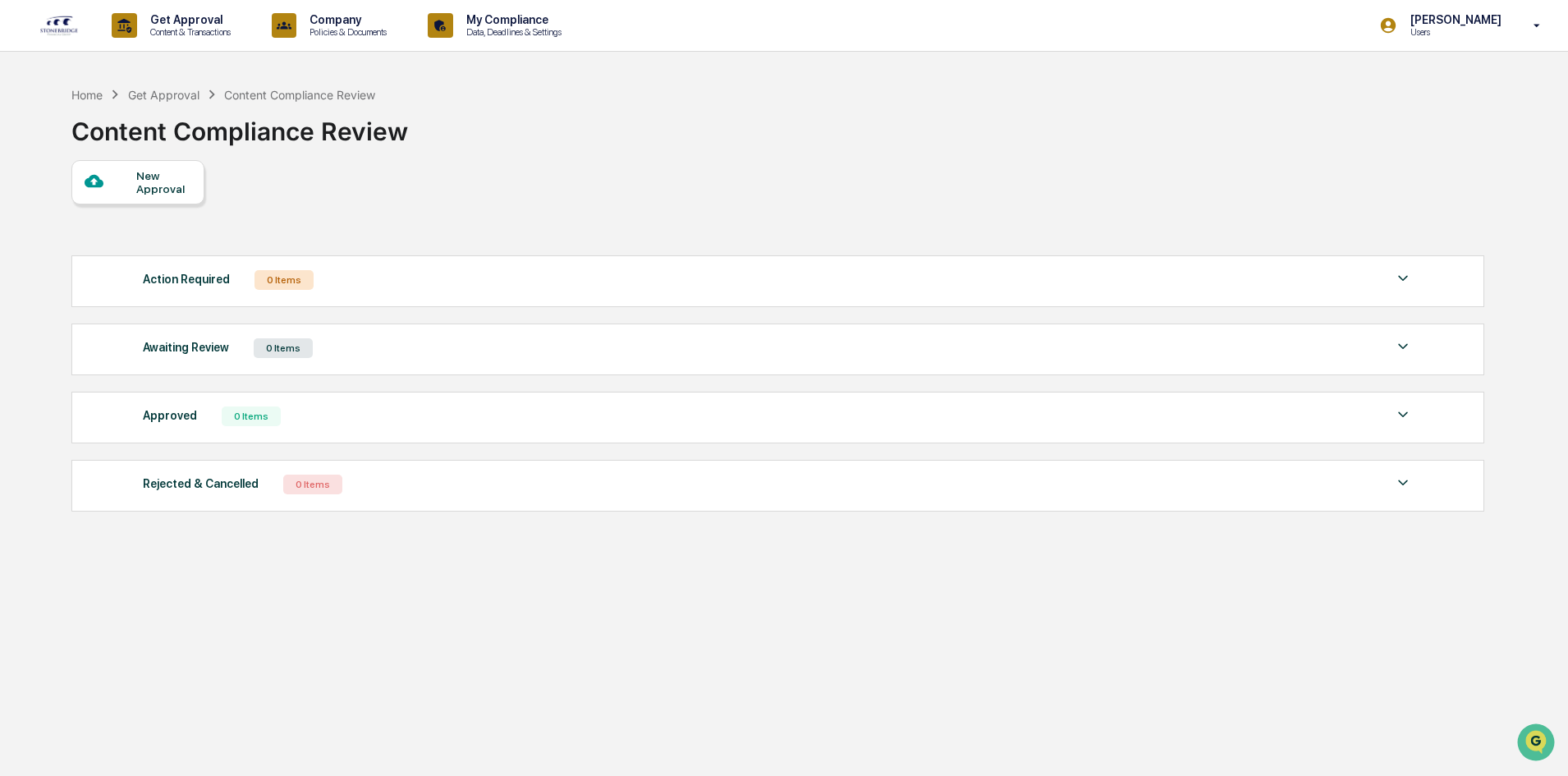
click at [1409, 280] on img at bounding box center [1403, 278] width 20 height 20
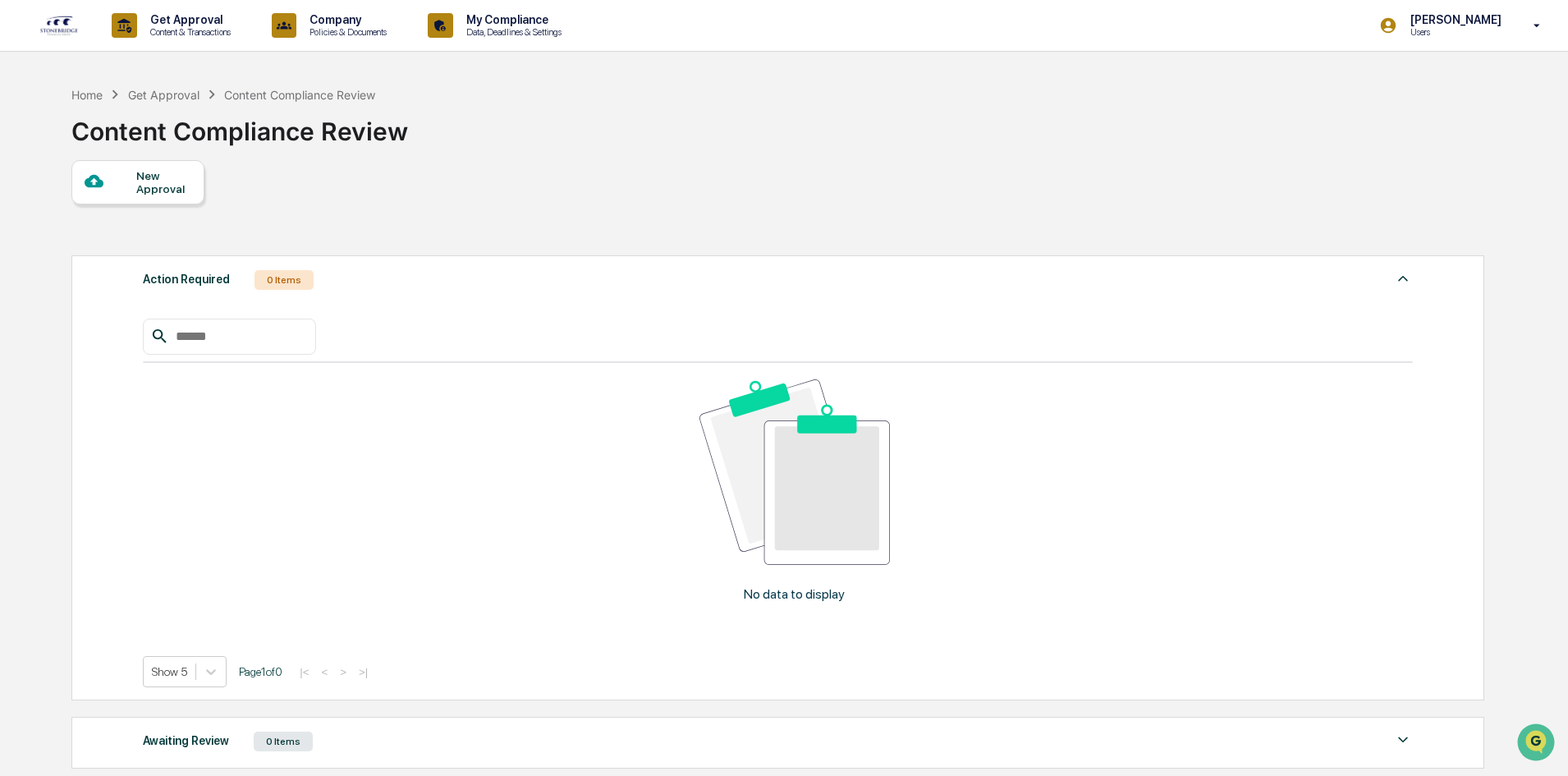
click at [1399, 277] on img at bounding box center [1403, 278] width 20 height 20
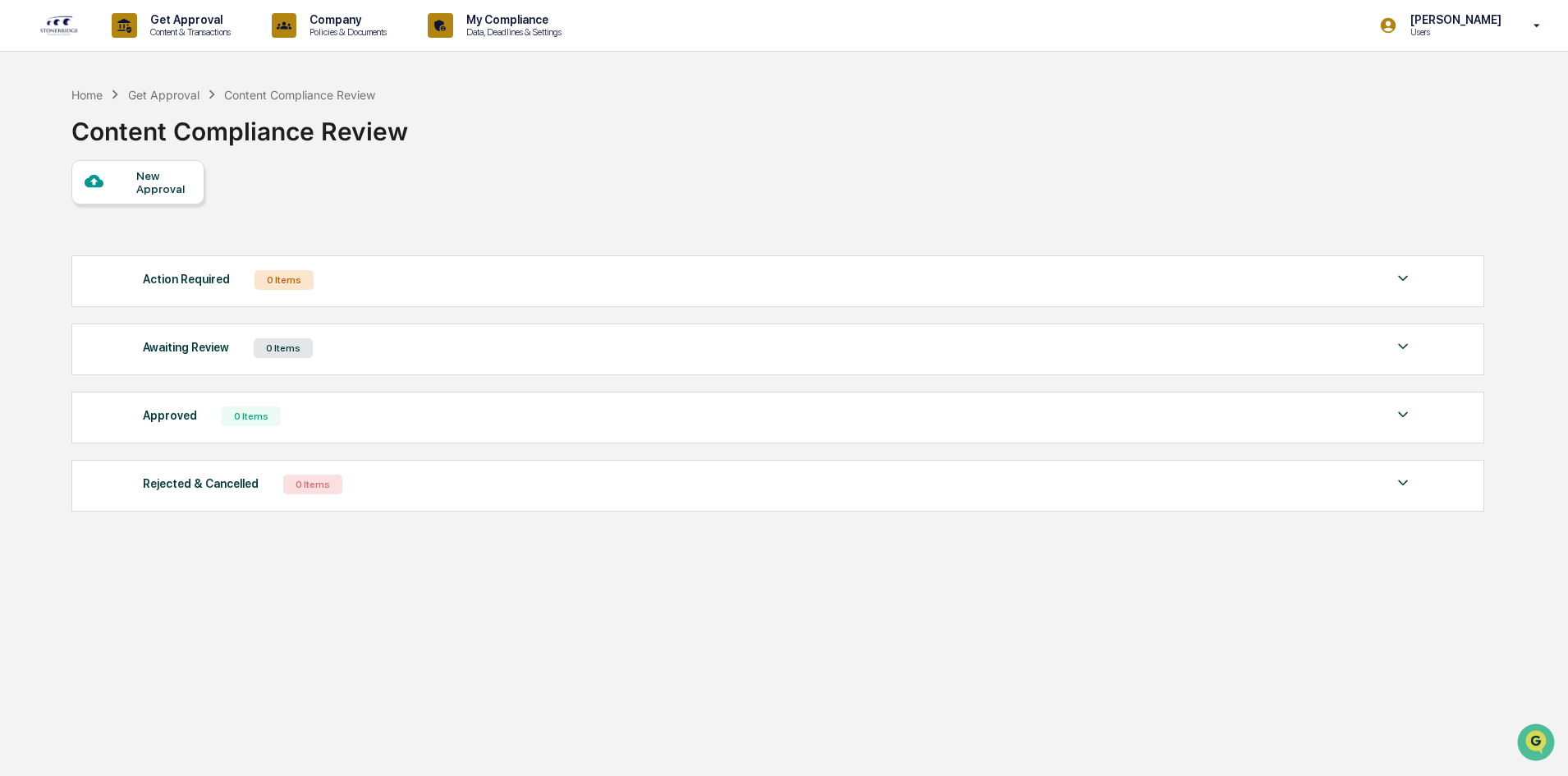
click at [1401, 351] on img at bounding box center [1403, 346] width 20 height 20
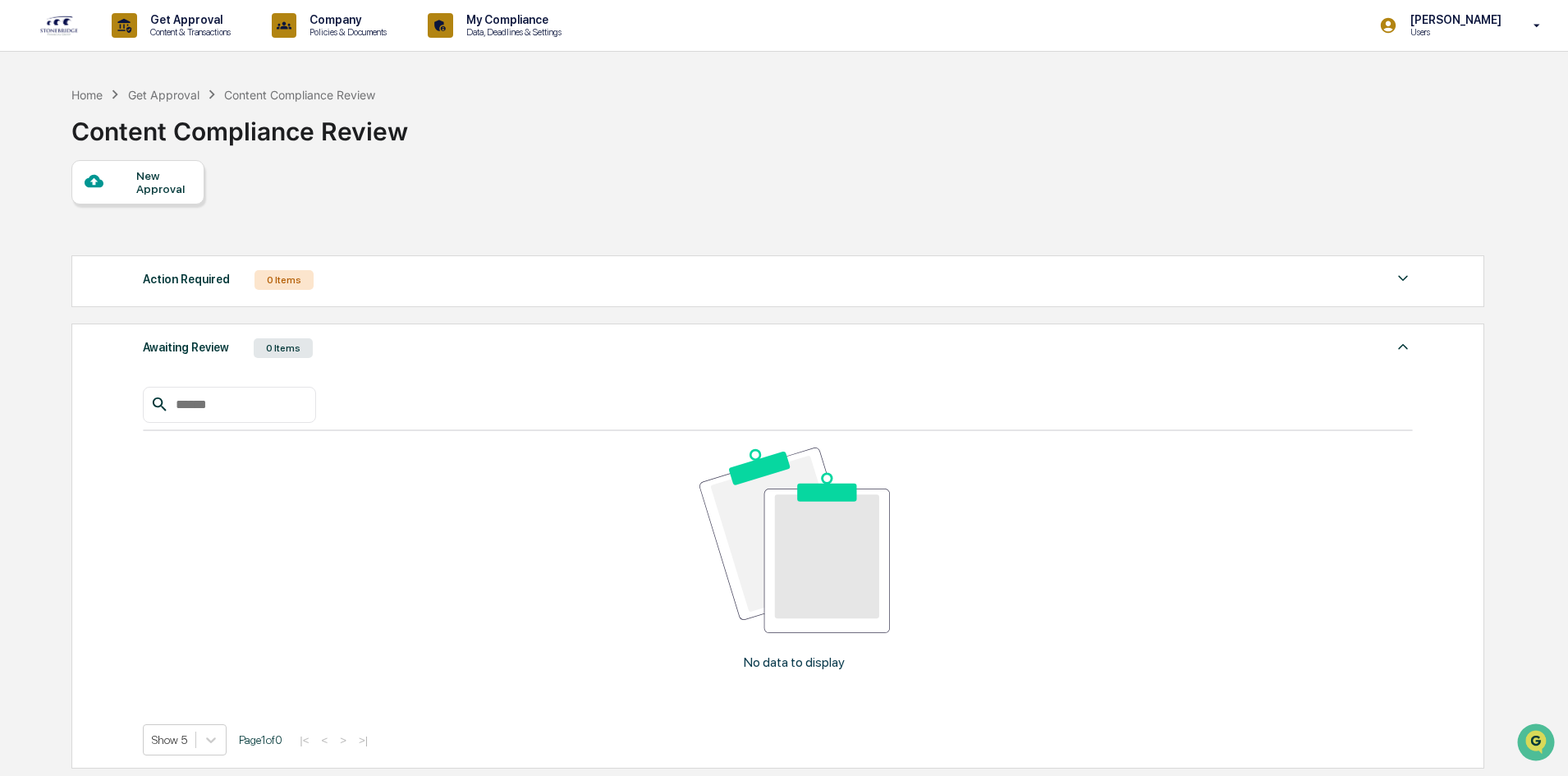
click at [1408, 344] on img at bounding box center [1403, 346] width 20 height 20
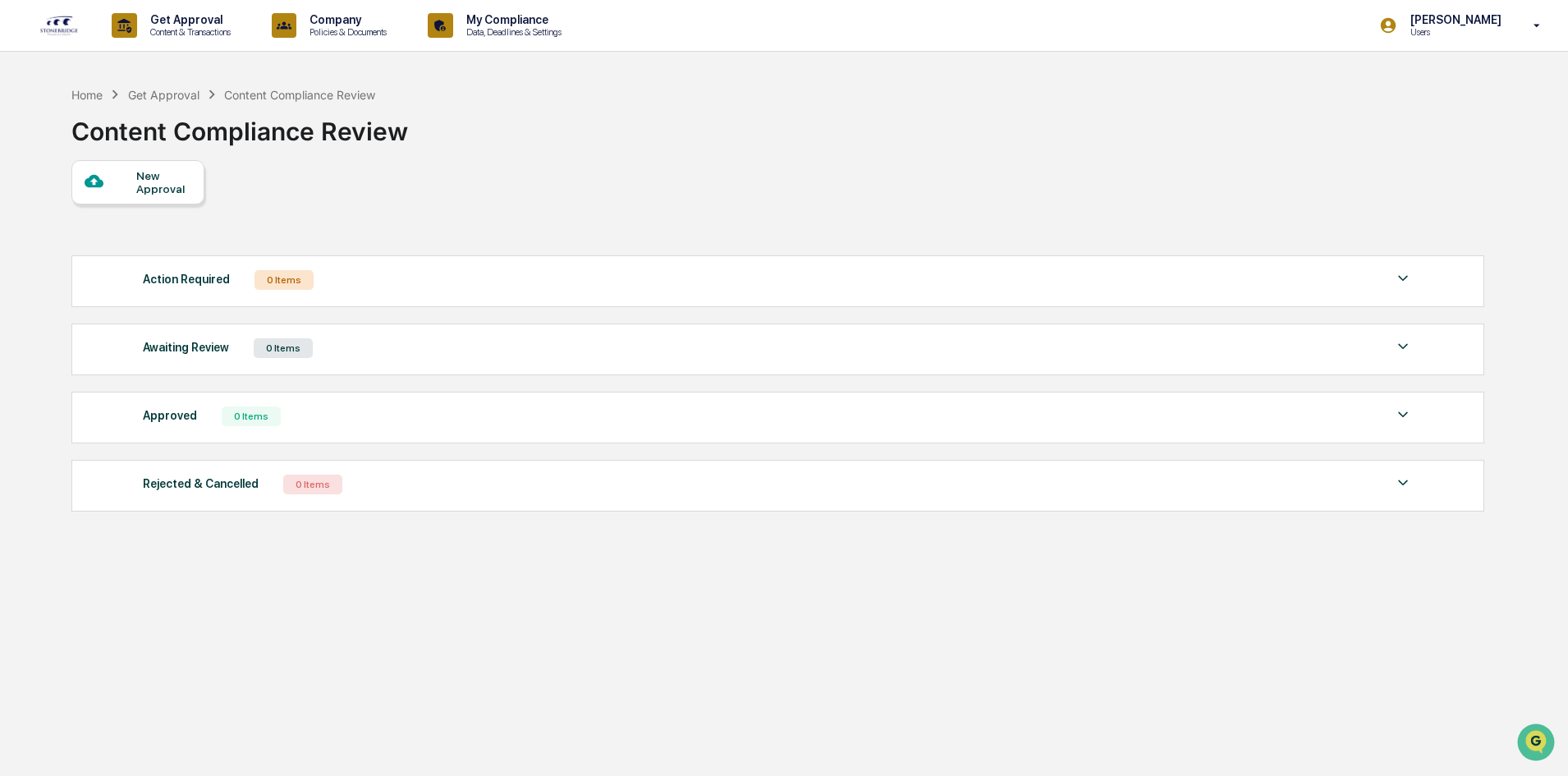
click at [1405, 417] on img at bounding box center [1403, 414] width 20 height 20
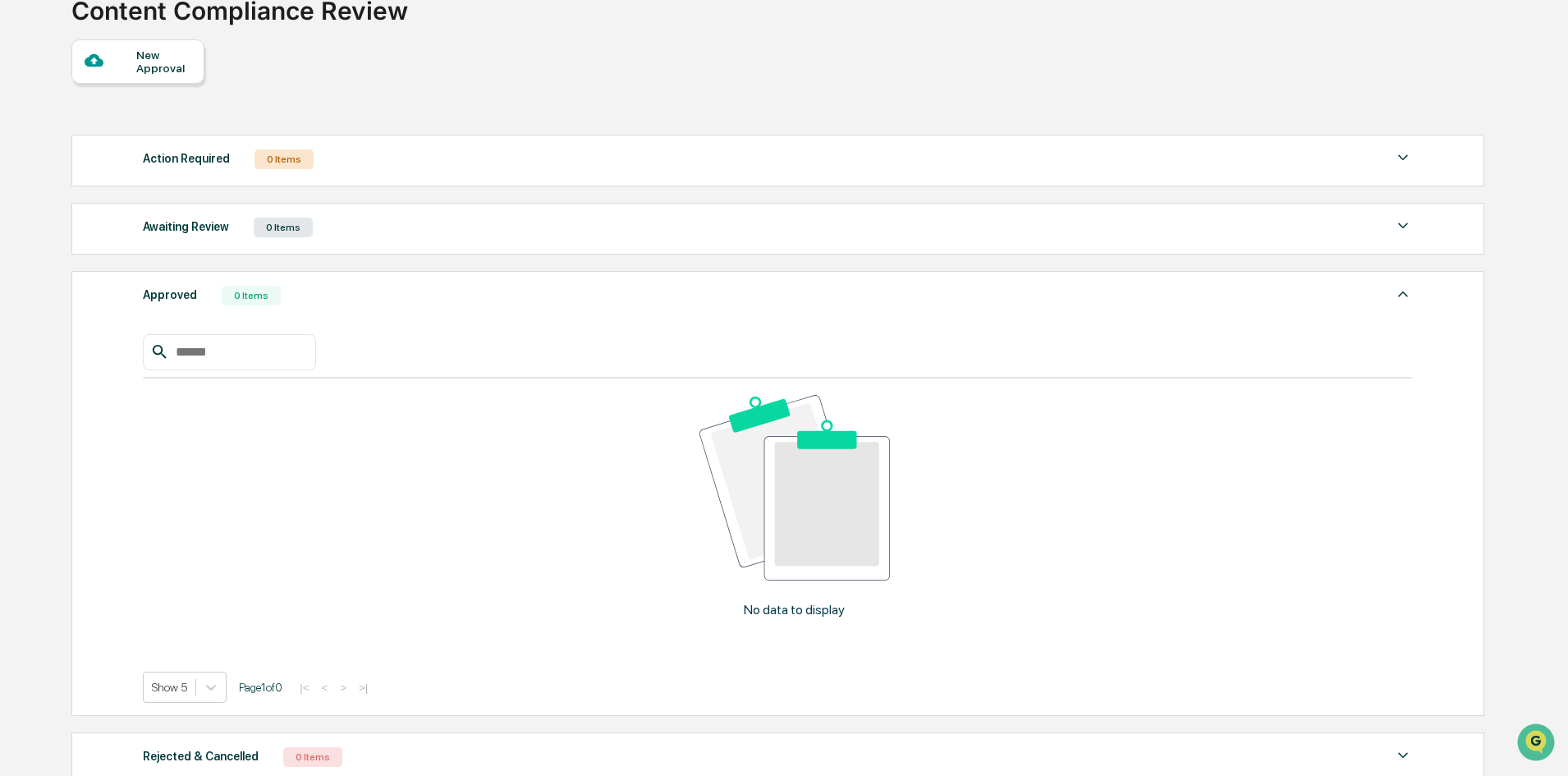
scroll to position [114, 0]
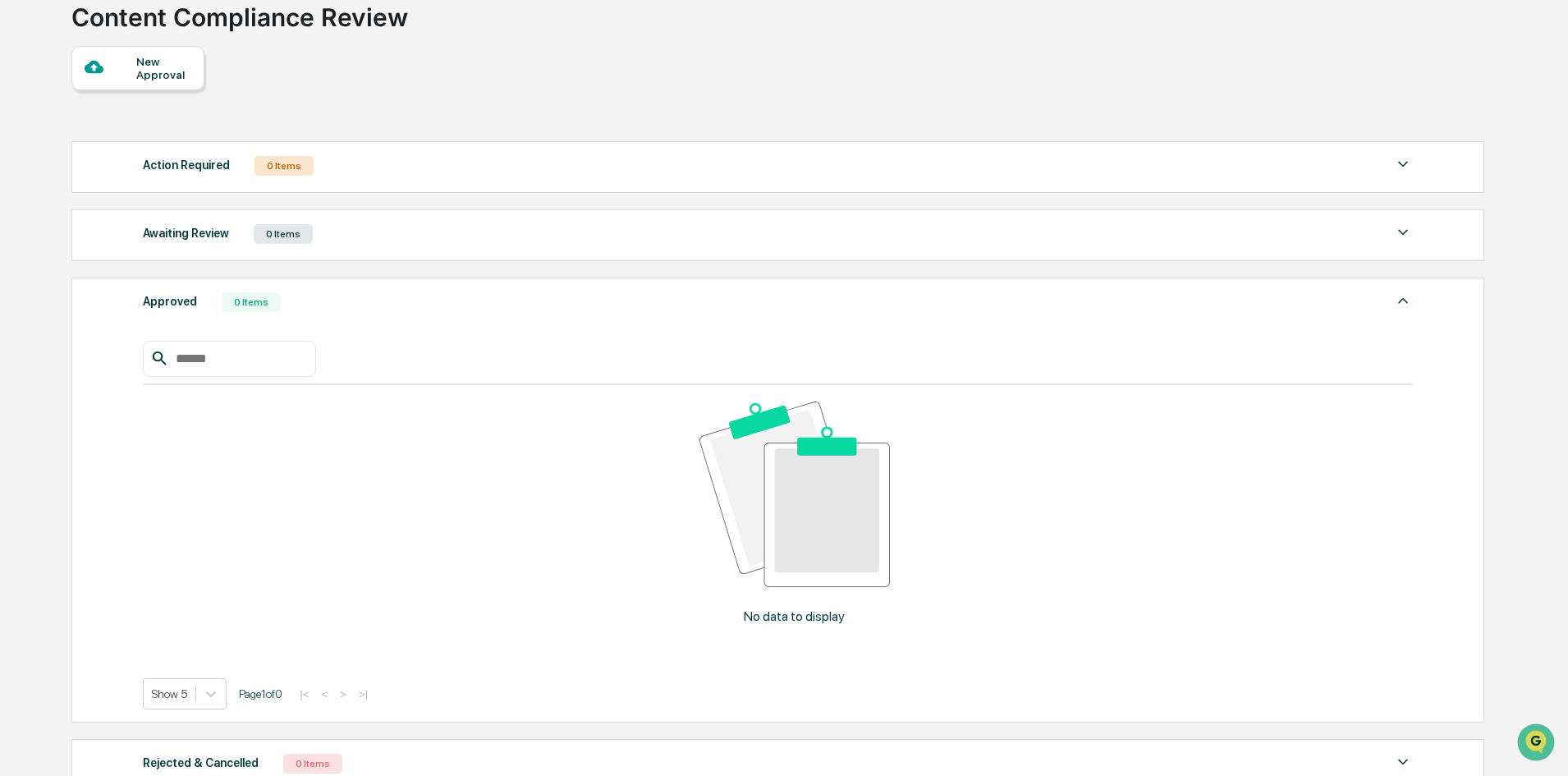
click at [1417, 312] on div "Approved 0 Items No data to display Show 5 Page 1 of 0 |< < > >|" at bounding box center [778, 500] width 1414 height 446
click at [133, 57] on div at bounding box center [111, 68] width 51 height 21
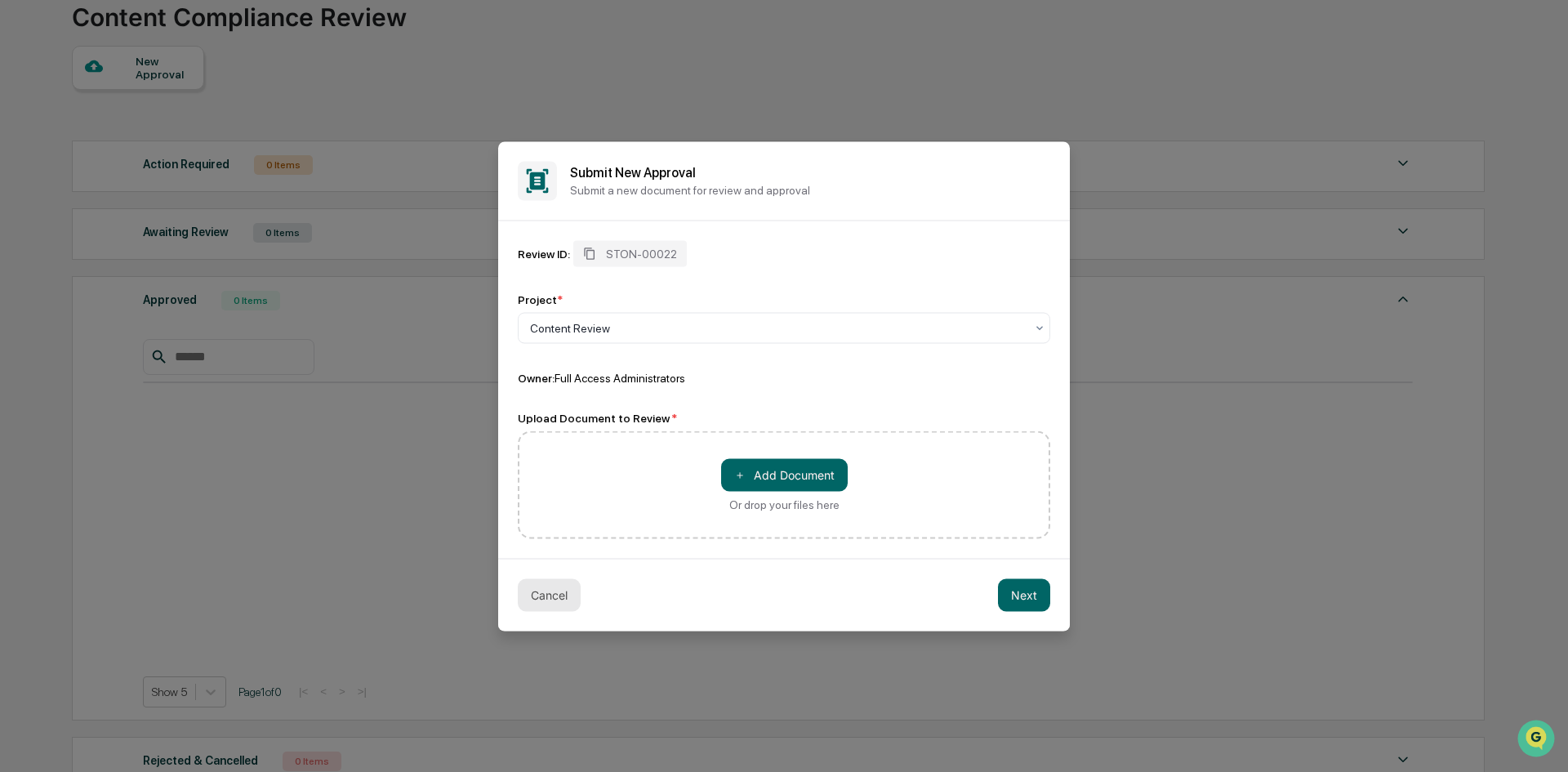
click at [566, 588] on button "Cancel" at bounding box center [550, 594] width 63 height 32
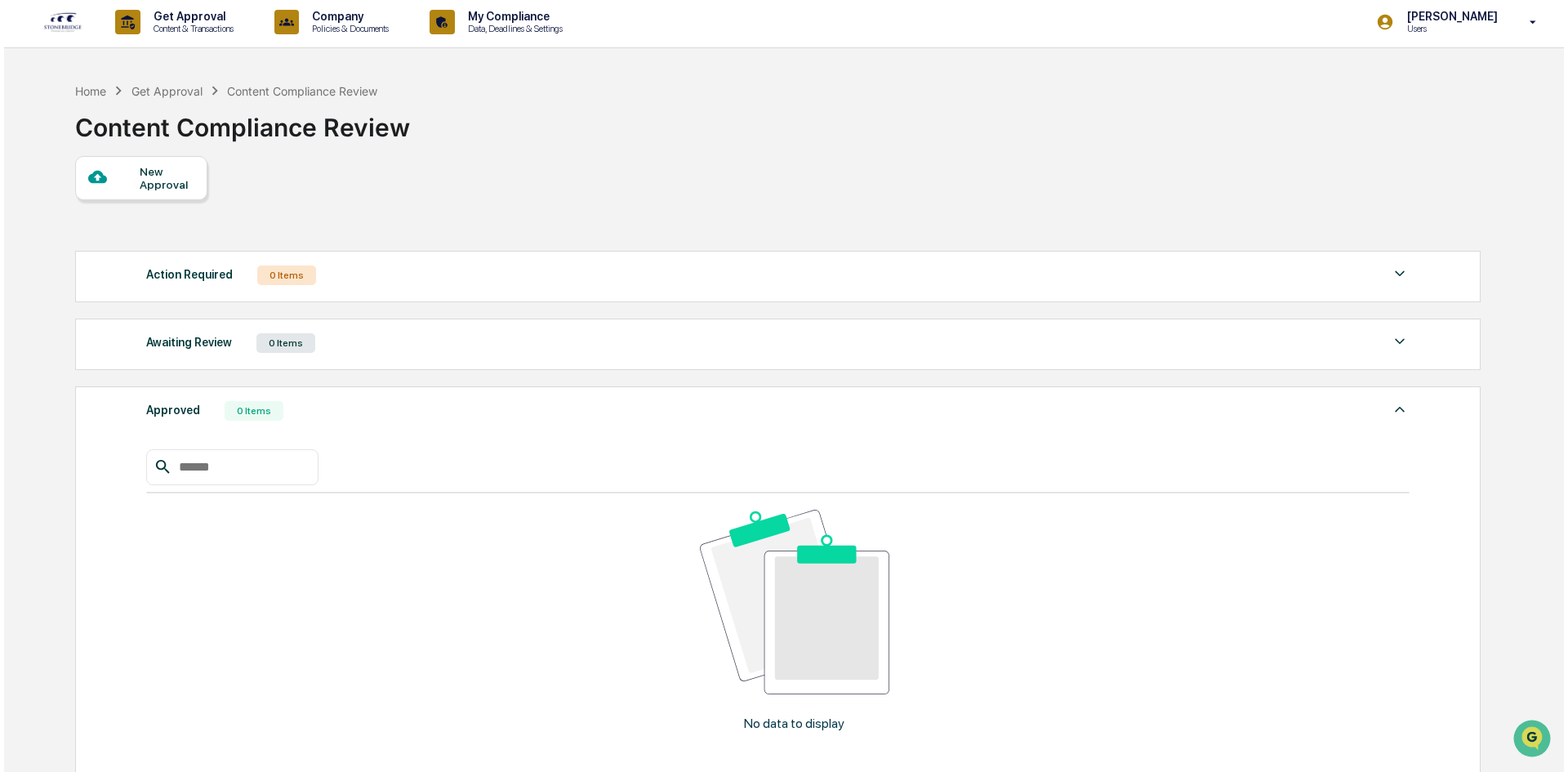
scroll to position [0, 0]
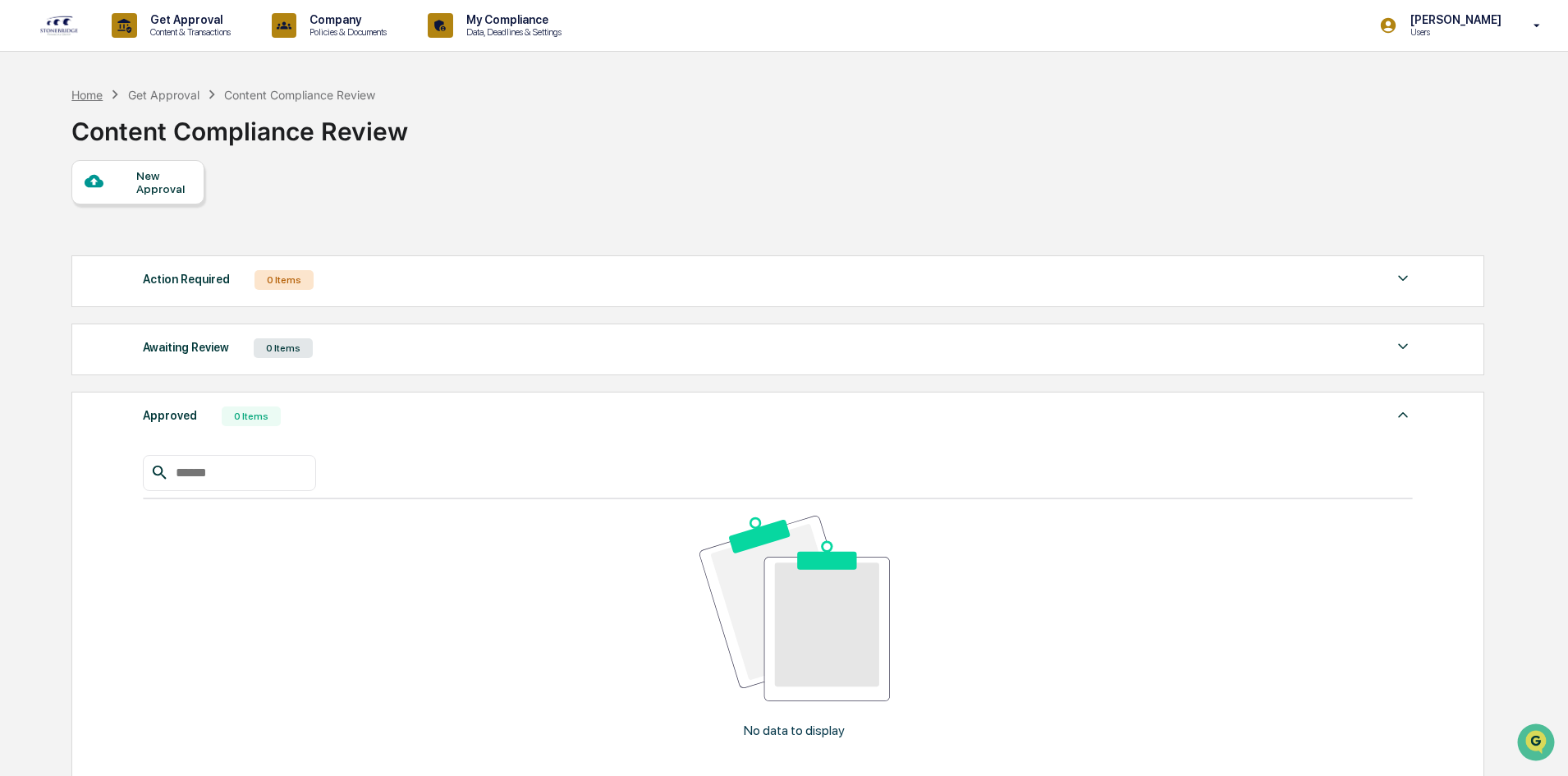
click at [95, 92] on div "Home" at bounding box center [87, 94] width 31 height 14
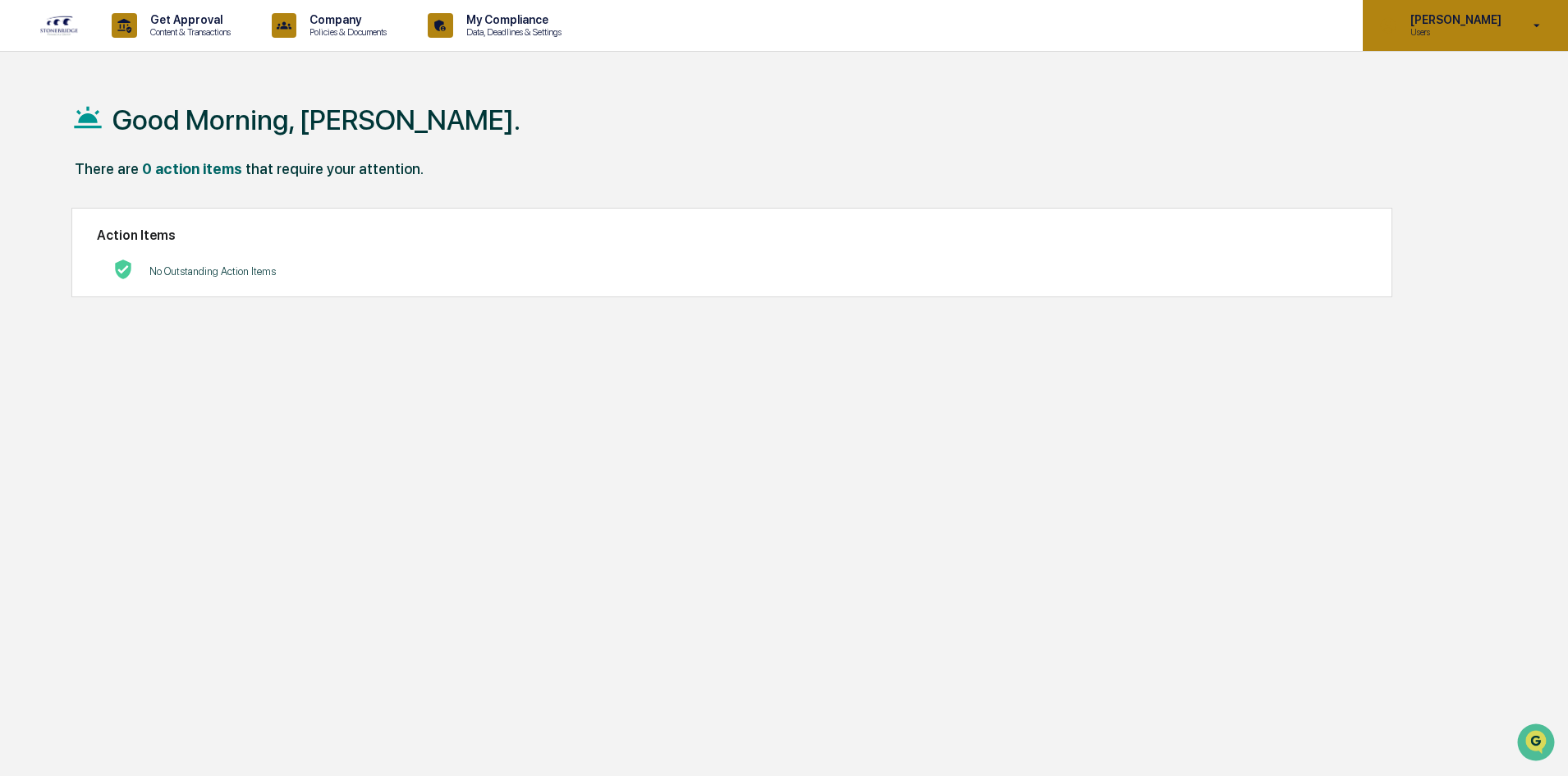
click at [1437, 40] on div "[PERSON_NAME] Users" at bounding box center [1466, 25] width 206 height 50
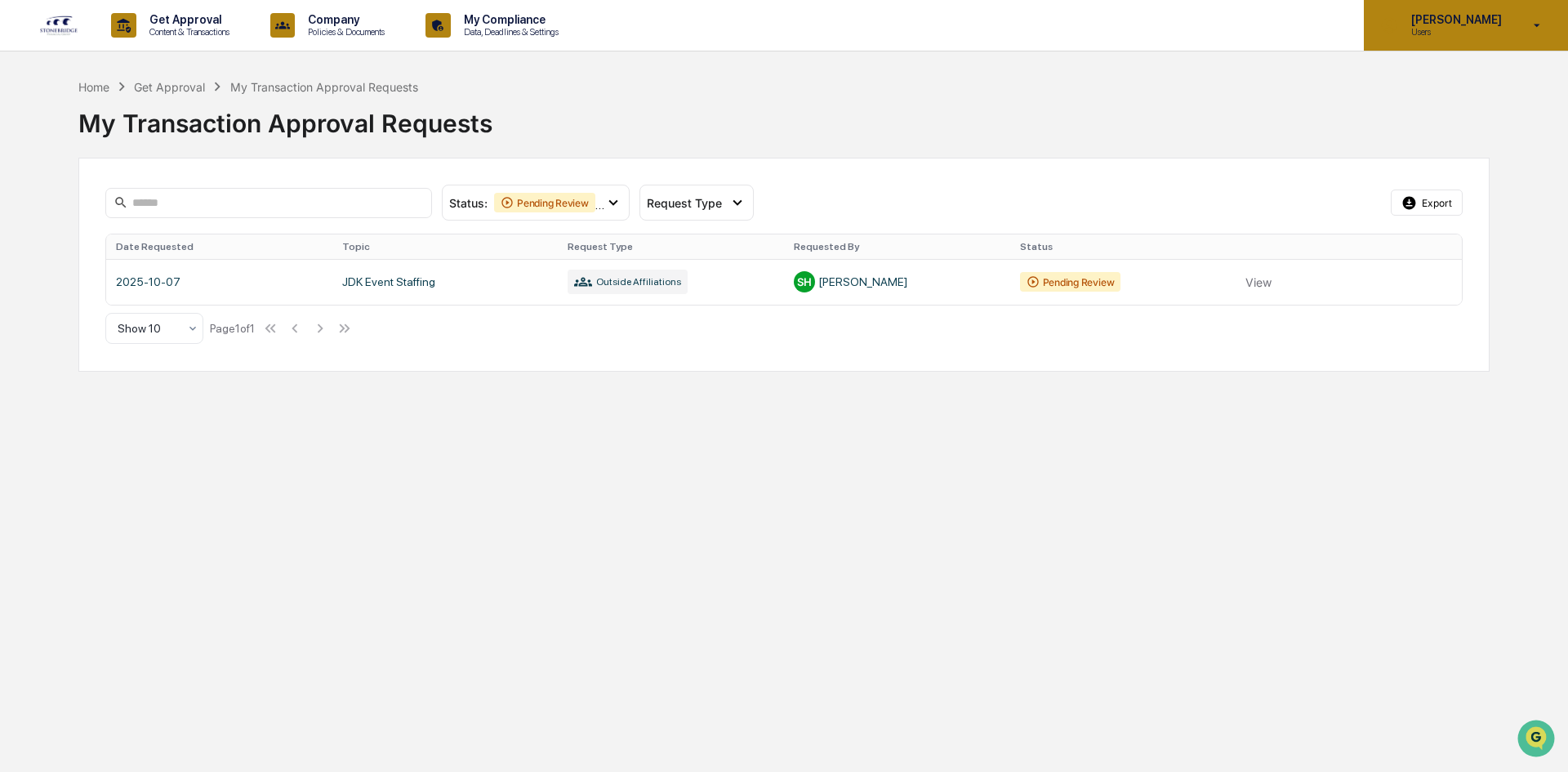
click at [1440, 27] on p "Users" at bounding box center [1454, 32] width 112 height 11
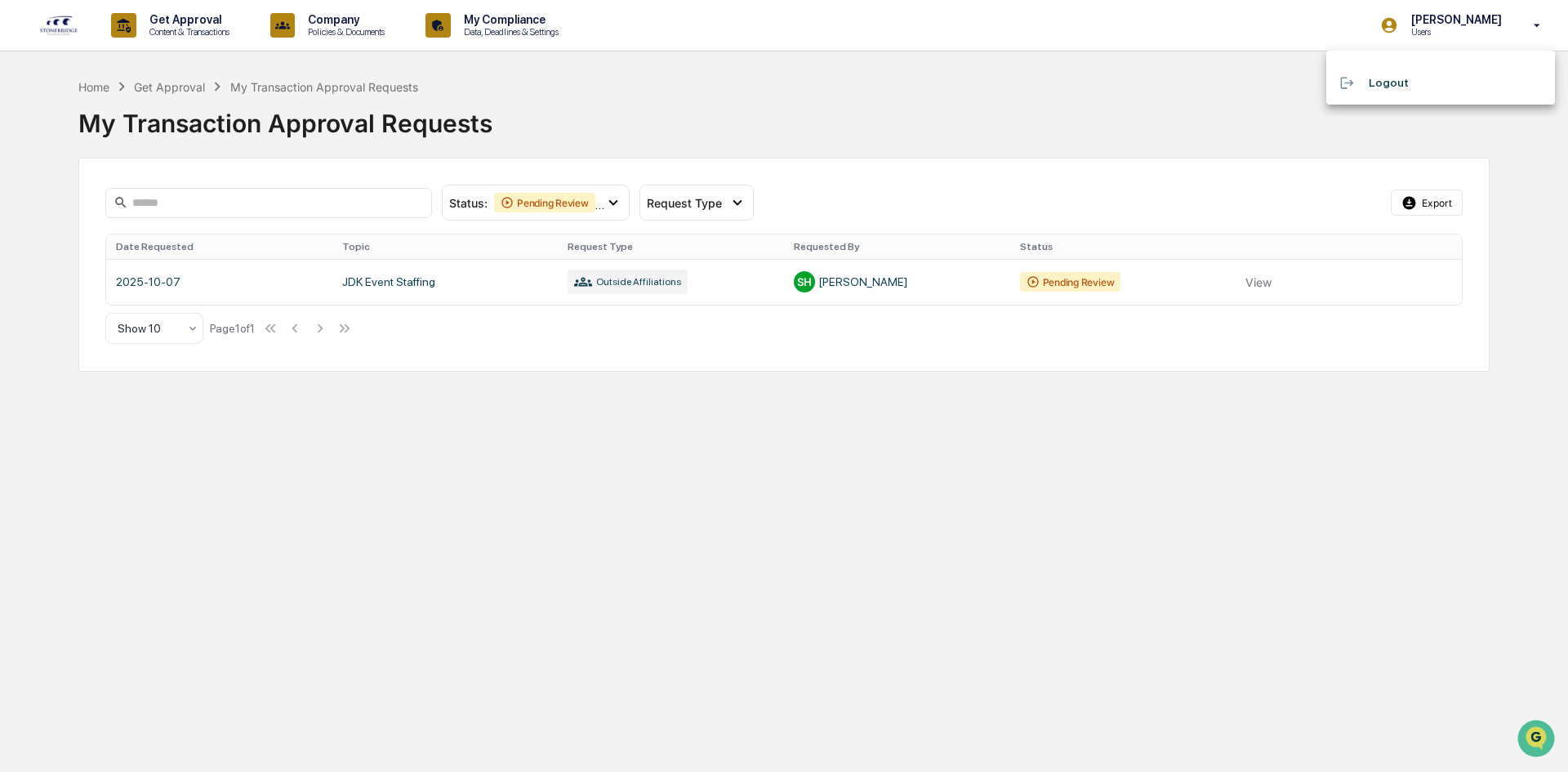
click at [1388, 84] on li "Logout" at bounding box center [1440, 83] width 228 height 30
